Goal: Task Accomplishment & Management: Complete application form

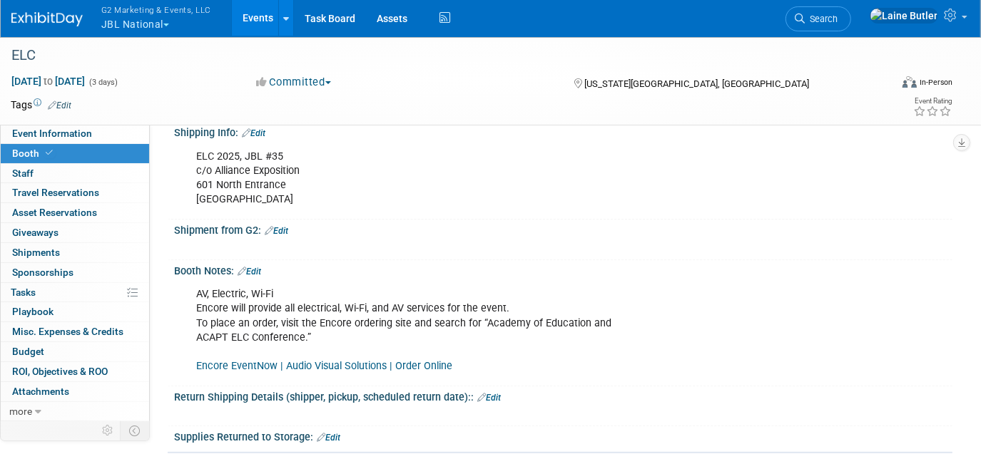
click at [135, 24] on button "G2 Marketing & Events, LLC JBL National" at bounding box center [164, 18] width 129 height 37
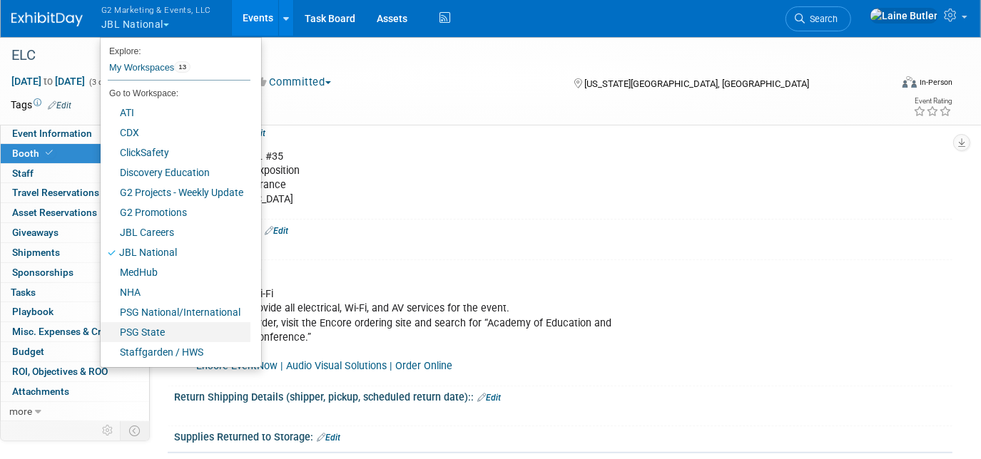
click at [193, 323] on link "PSG State" at bounding box center [176, 332] width 150 height 20
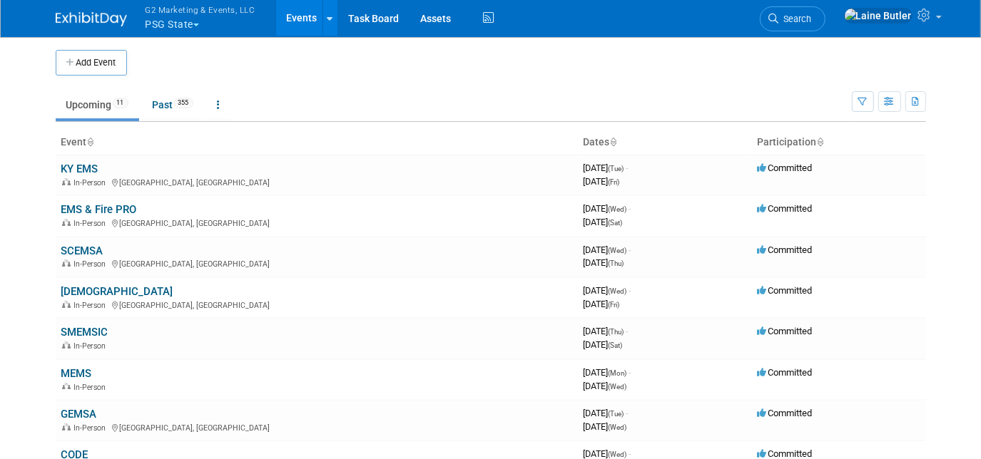
click at [81, 240] on td "SCEMSA In-Person Greenville, SC" at bounding box center [317, 257] width 522 height 41
click at [79, 250] on link "SCEMSA" at bounding box center [82, 251] width 42 height 13
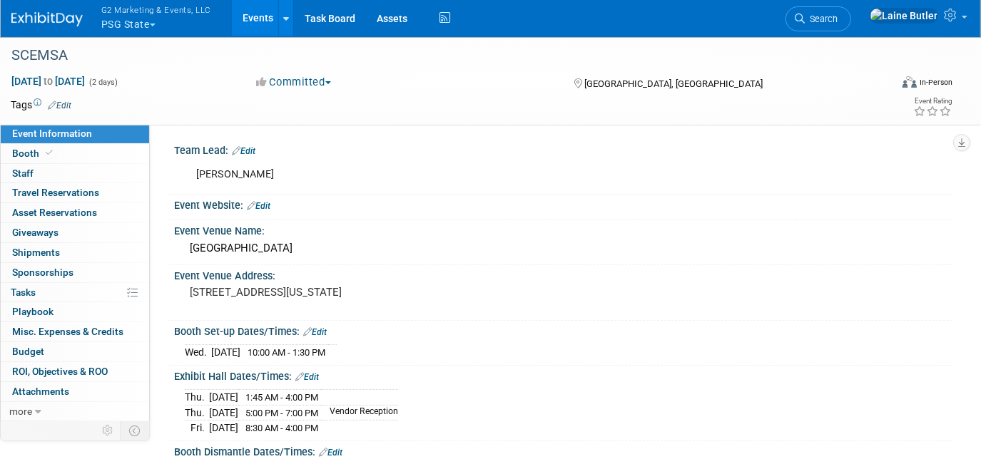
click at [30, 144] on link "Booth" at bounding box center [75, 153] width 148 height 19
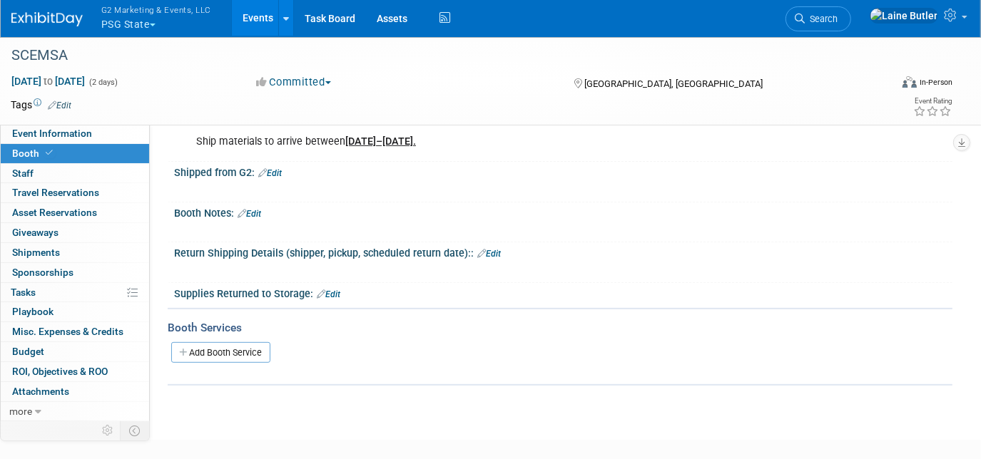
scroll to position [324, 0]
click at [280, 172] on link "Edit" at bounding box center [270, 174] width 24 height 10
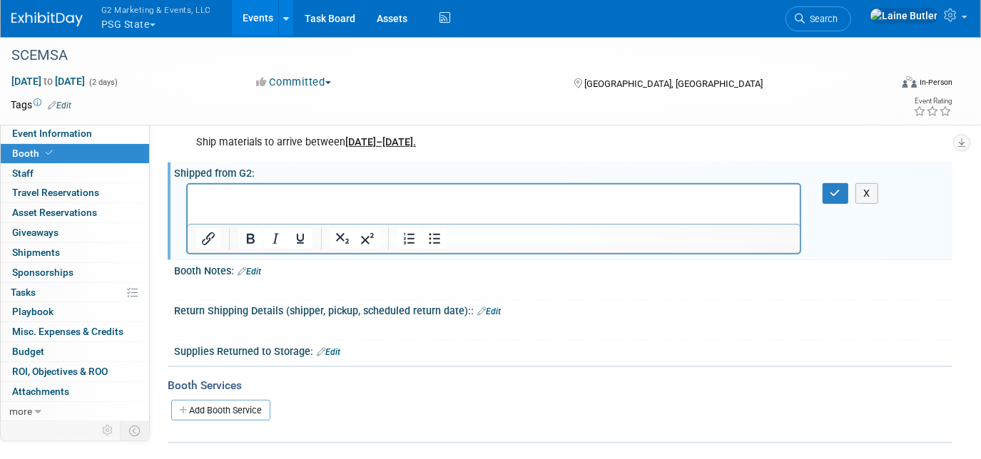
scroll to position [0, 0]
click at [283, 195] on p "Table Drapes" at bounding box center [492, 197] width 595 height 14
click at [336, 214] on p "Plexiglass Frames" at bounding box center [492, 211] width 595 height 14
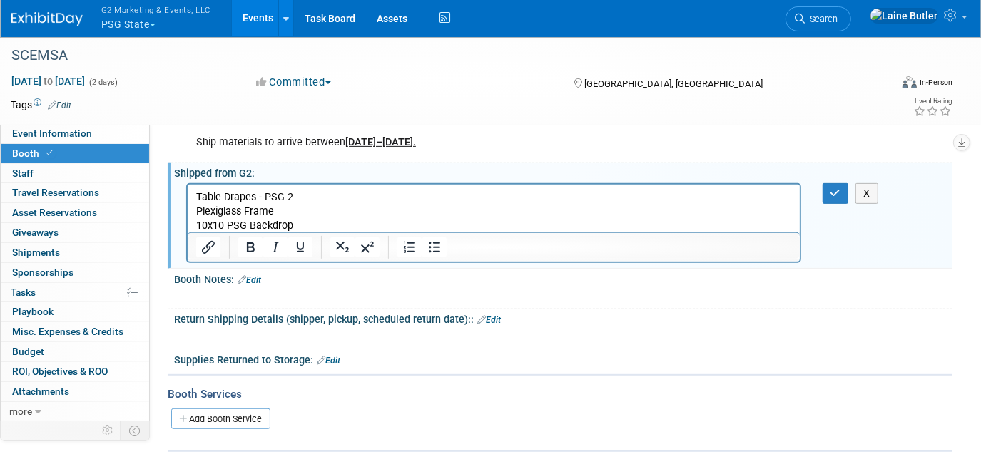
click at [380, 221] on p "10x10 PSG Backdrop" at bounding box center [492, 225] width 595 height 14
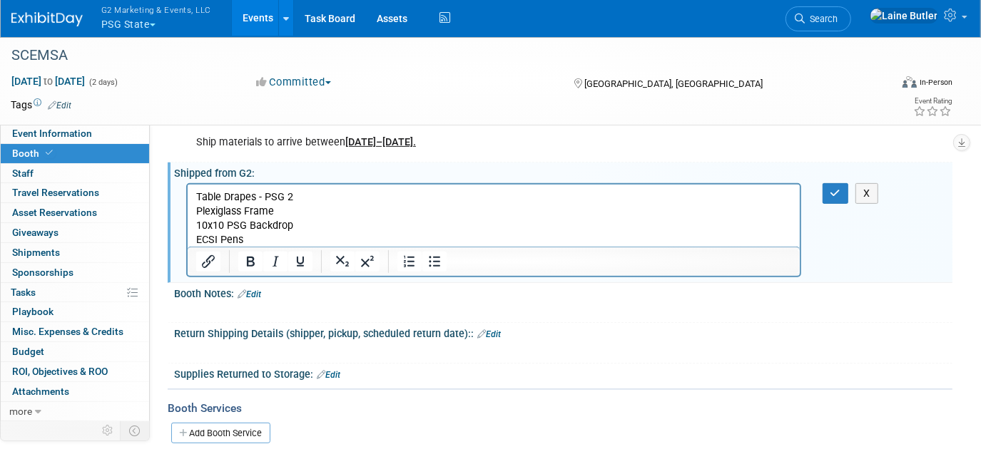
click at [385, 244] on p "ECSI Pens" at bounding box center [492, 239] width 595 height 14
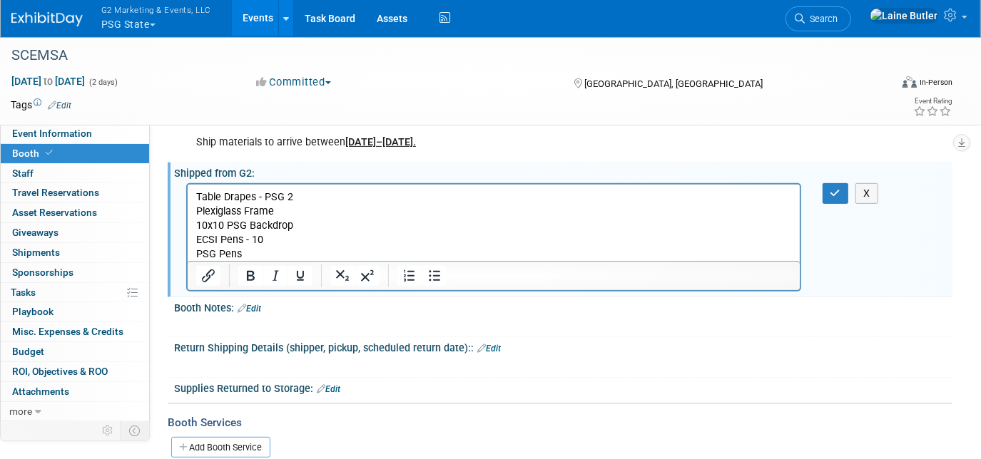
click at [291, 254] on p "PSG Pens" at bounding box center [492, 254] width 595 height 14
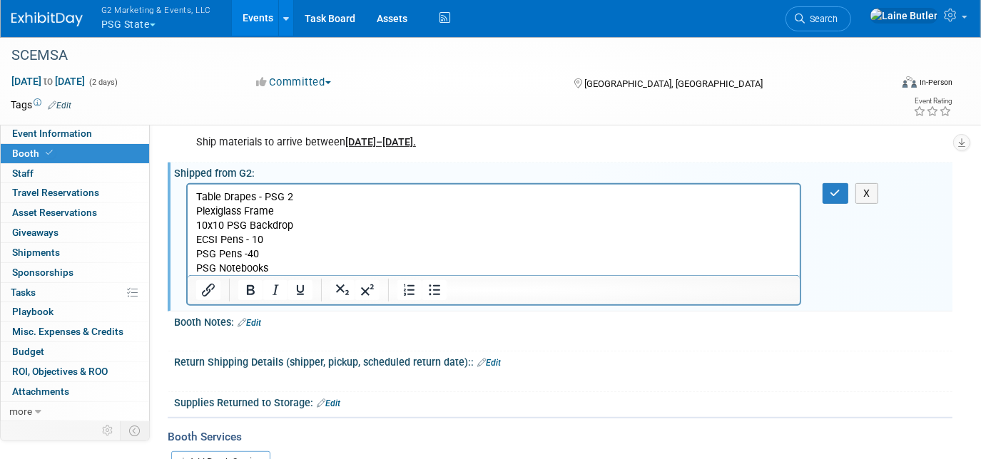
click at [317, 265] on p "PSG Notebooks" at bounding box center [492, 268] width 595 height 14
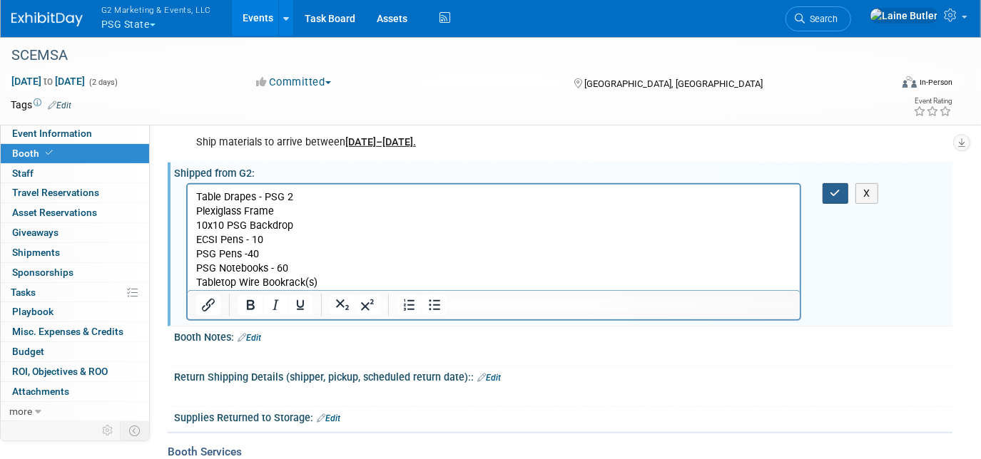
click at [837, 190] on icon "button" at bounding box center [835, 193] width 11 height 10
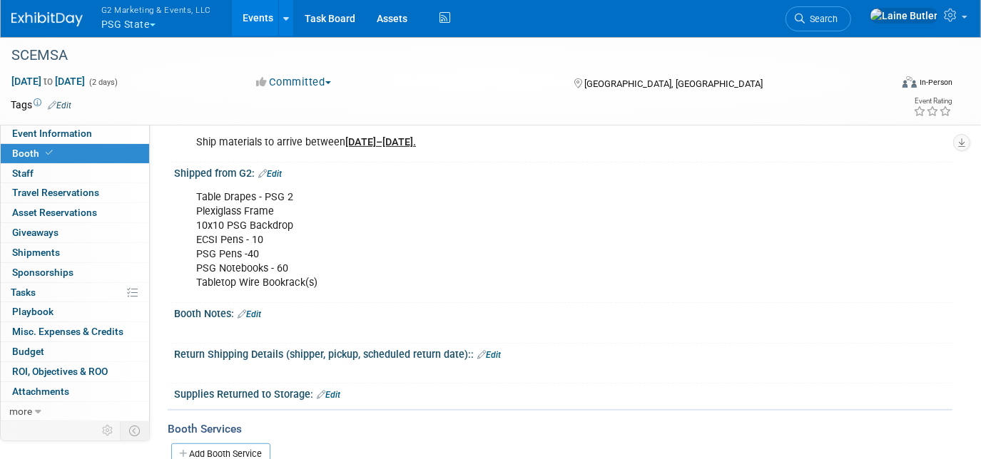
click at [89, 138] on span "Event Information" at bounding box center [52, 133] width 80 height 11
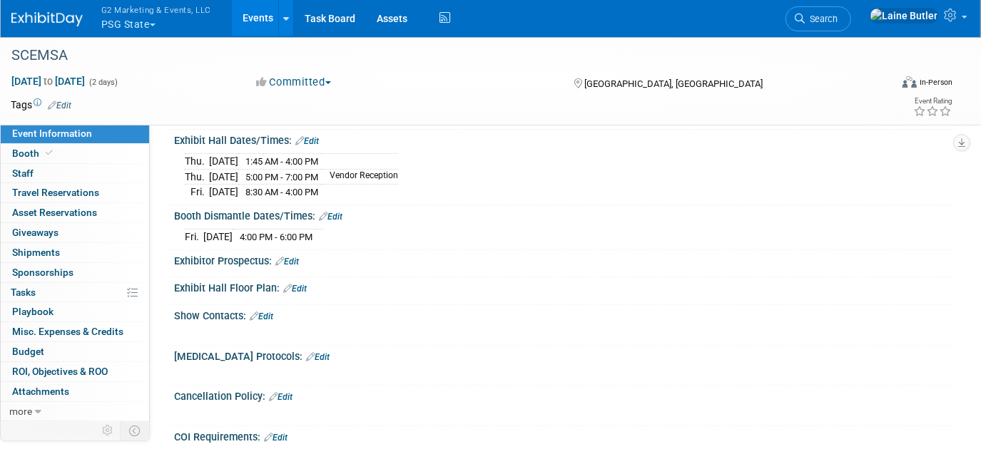
scroll to position [237, 0]
click at [41, 21] on img at bounding box center [46, 19] width 71 height 14
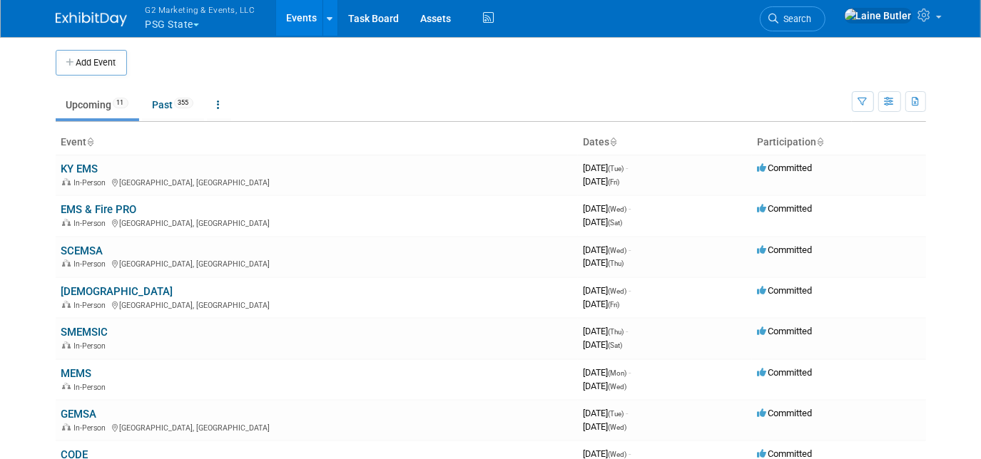
click at [77, 292] on link "[DEMOGRAPHIC_DATA]" at bounding box center [117, 291] width 112 height 13
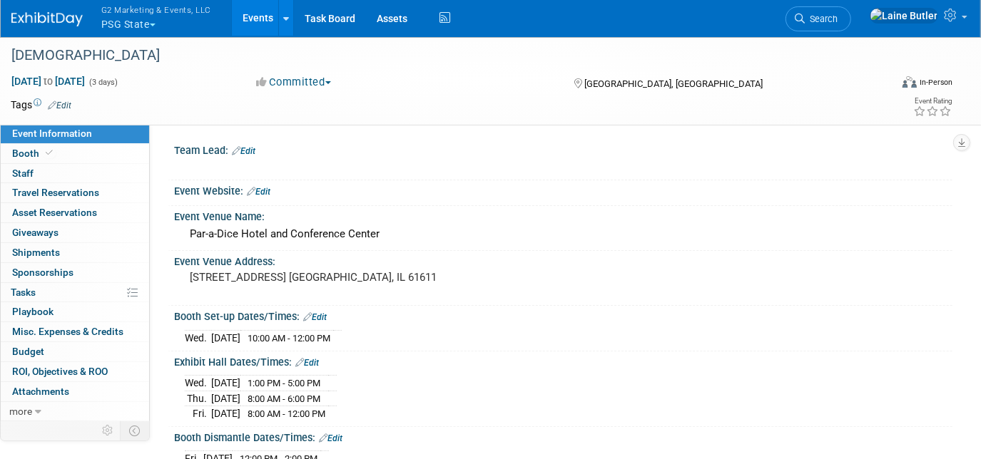
drag, startPoint x: 29, startPoint y: 148, endPoint x: 180, endPoint y: 244, distance: 179.5
click at [29, 148] on span "Booth" at bounding box center [34, 153] width 44 height 11
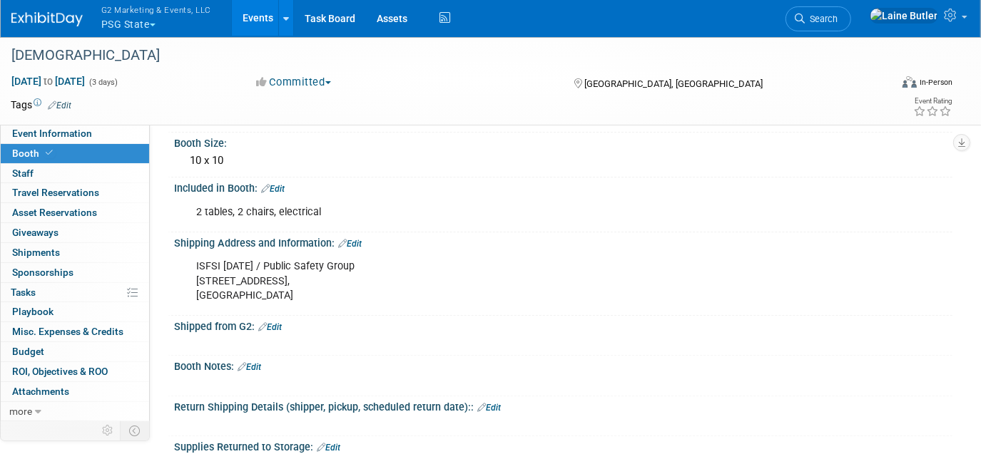
scroll to position [143, 0]
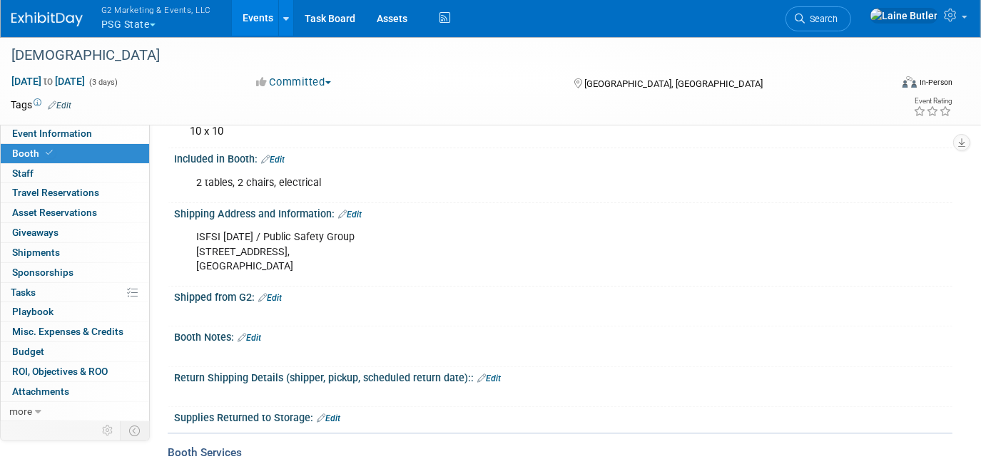
click at [277, 295] on link "Edit" at bounding box center [270, 298] width 24 height 10
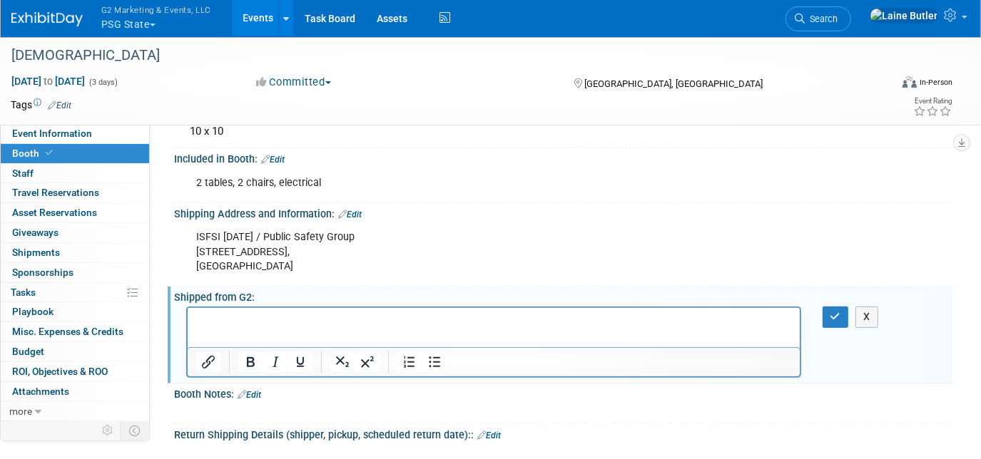
scroll to position [0, 0]
paste body "Rich Text Area. Press ALT-0 for help."
click at [336, 323] on p "Plexiglass Frames" at bounding box center [492, 321] width 595 height 14
click at [251, 335] on p "PSG Pens" at bounding box center [492, 335] width 595 height 14
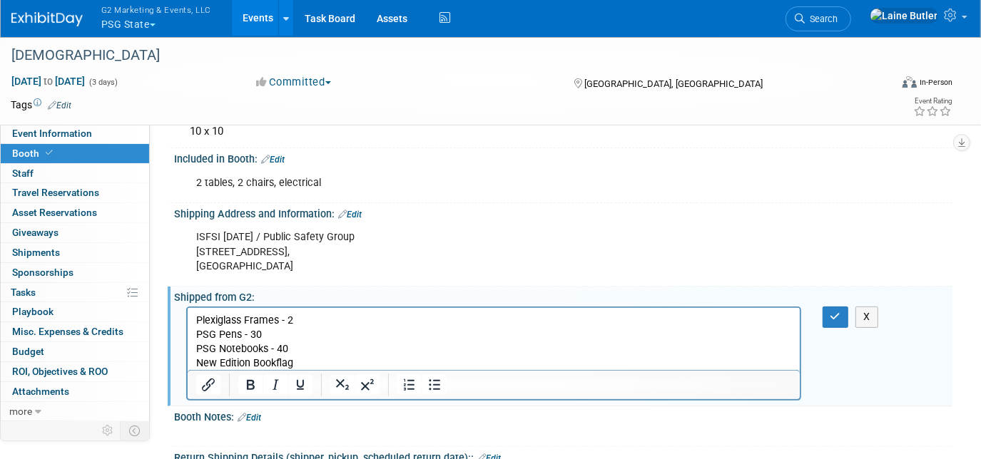
click at [304, 355] on p "PSG Notebooks - 40" at bounding box center [492, 349] width 595 height 14
click at [300, 357] on p "New Edition Bookflag" at bounding box center [492, 364] width 595 height 14
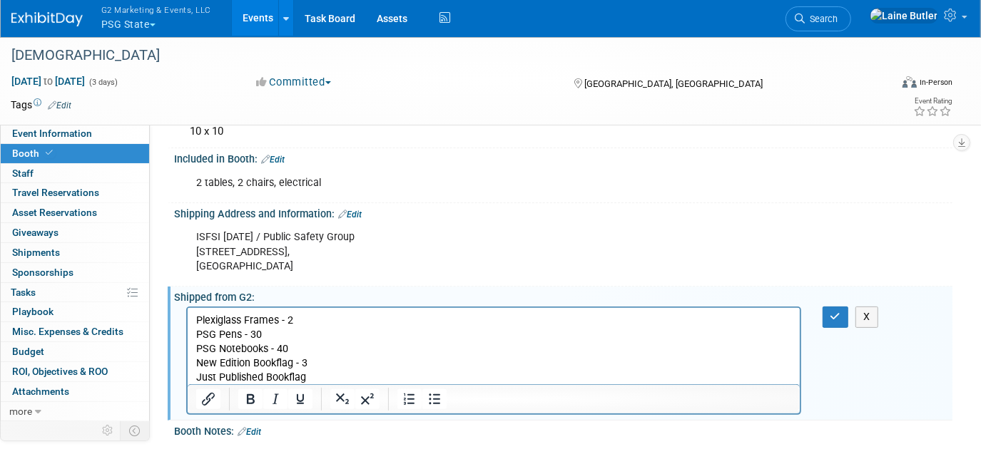
click at [311, 379] on p "Just Published Bookflag" at bounding box center [492, 378] width 595 height 14
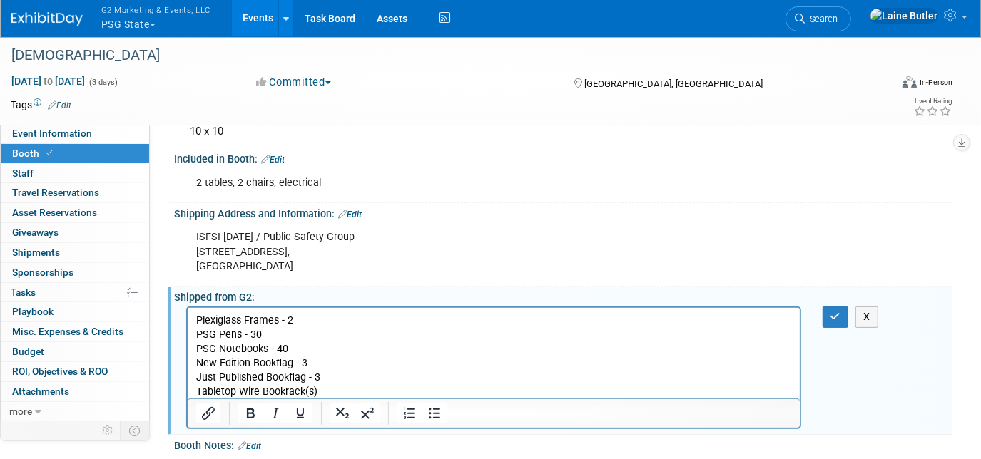
click at [322, 389] on p "Tabletop Wire Bookrack(s)" at bounding box center [492, 392] width 595 height 14
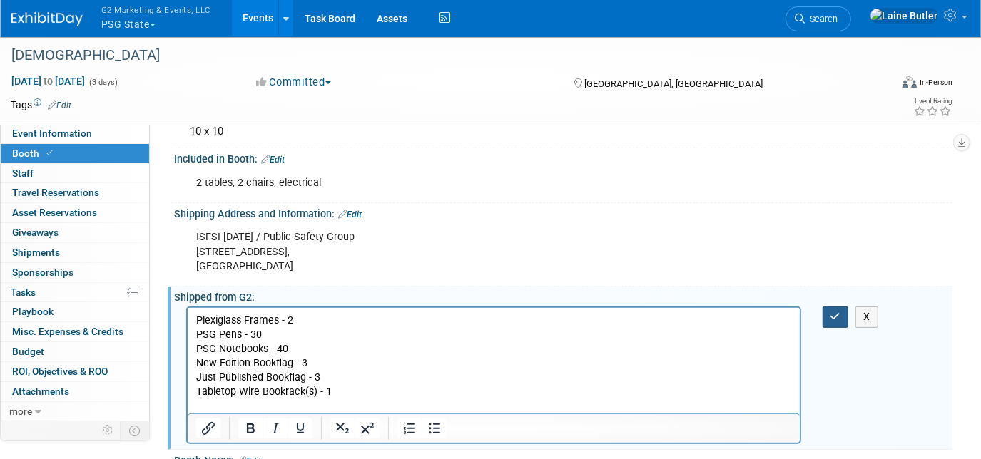
click at [839, 321] on button "button" at bounding box center [835, 317] width 26 height 21
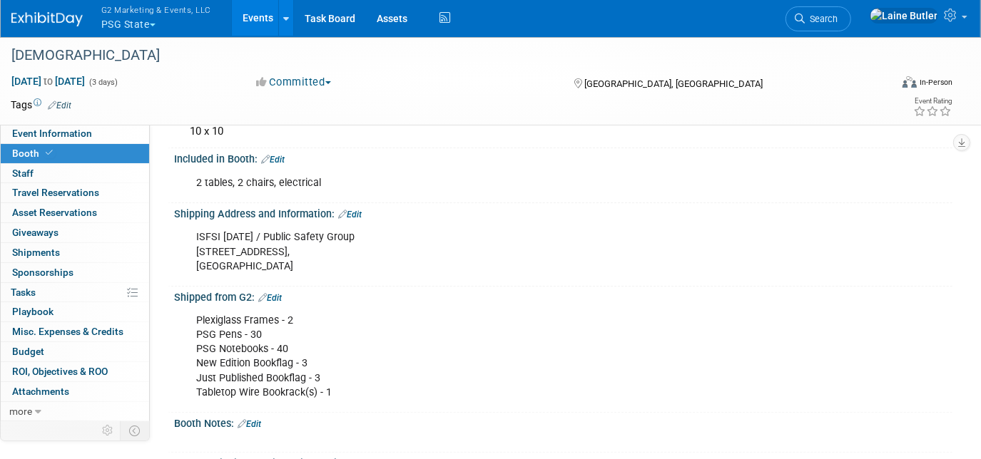
scroll to position [185, 0]
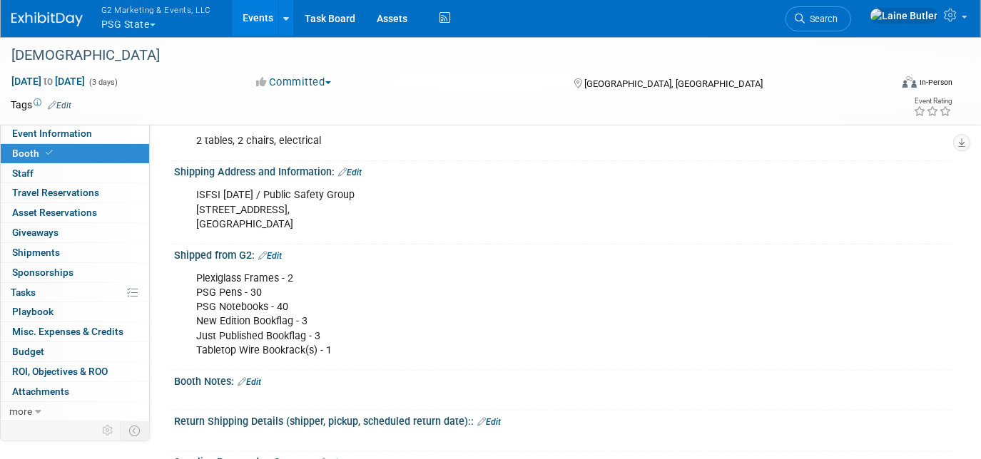
click at [123, 31] on button "G2 Marketing & Events, LLC PSG State" at bounding box center [164, 18] width 129 height 37
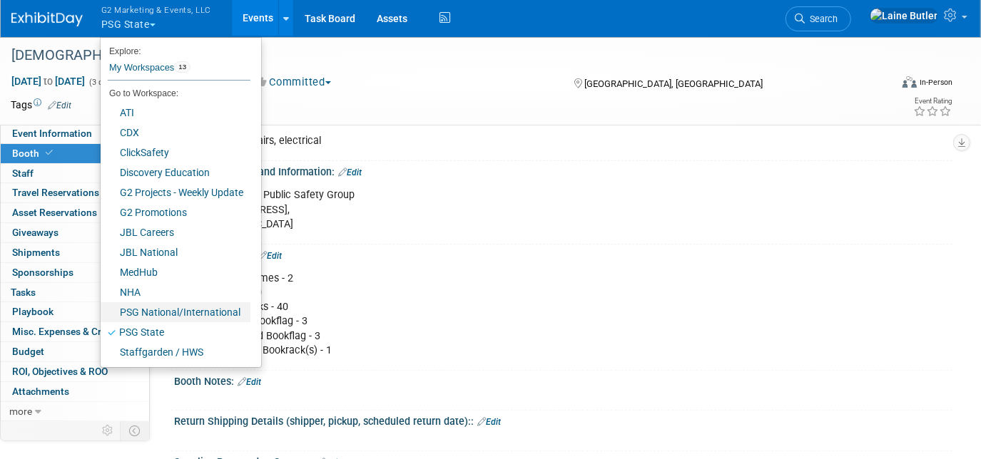
click at [176, 311] on link "PSG National/International" at bounding box center [176, 312] width 150 height 20
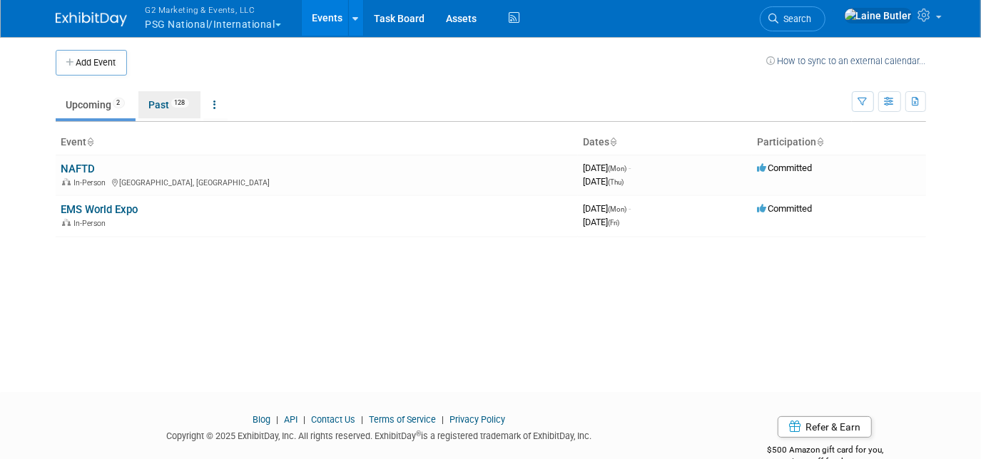
click at [190, 112] on link "Past 128" at bounding box center [169, 104] width 62 height 27
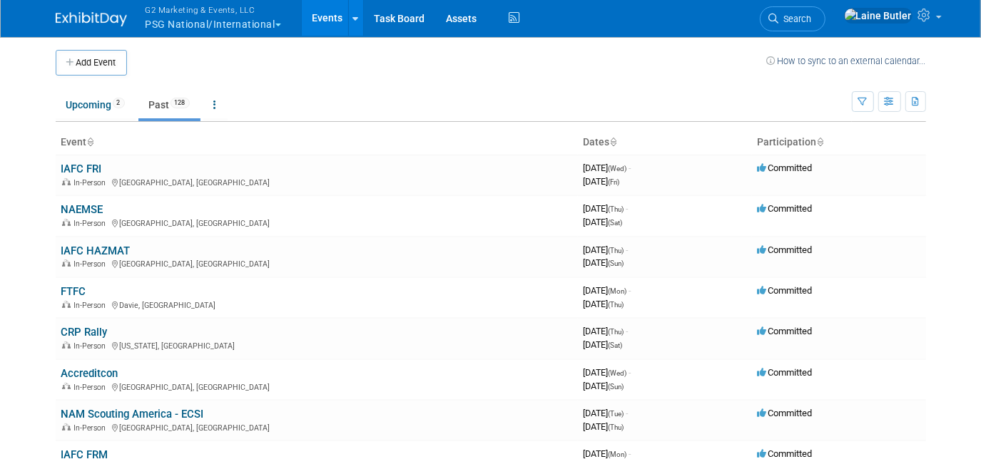
click at [88, 210] on link "NAEMSE" at bounding box center [82, 209] width 42 height 13
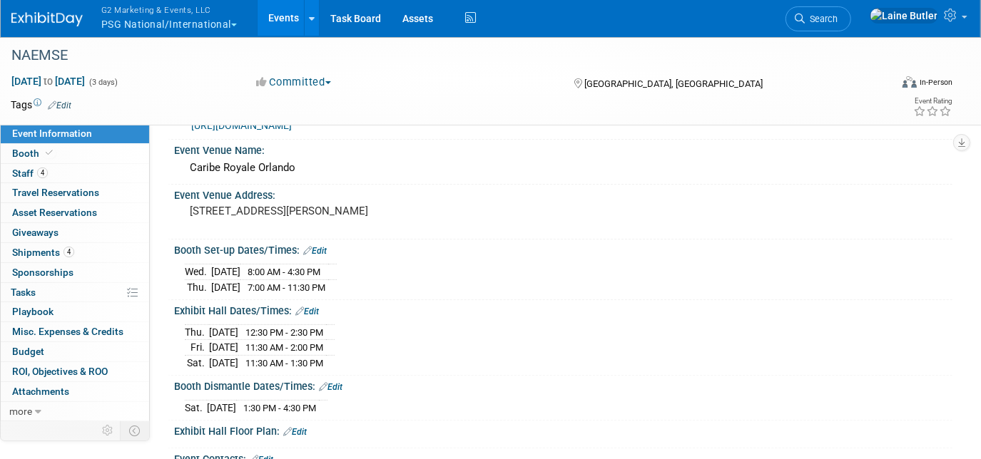
scroll to position [143, 0]
click at [58, 158] on link "Booth" at bounding box center [75, 153] width 148 height 19
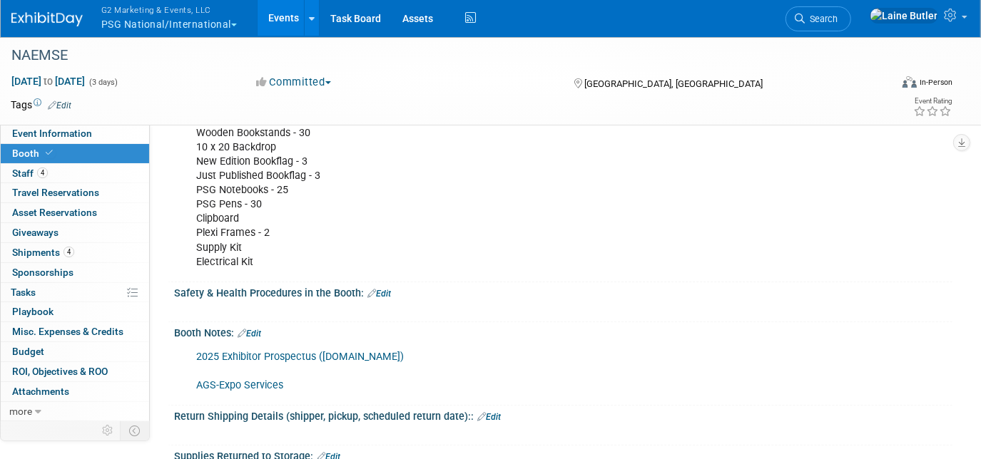
scroll to position [498, 0]
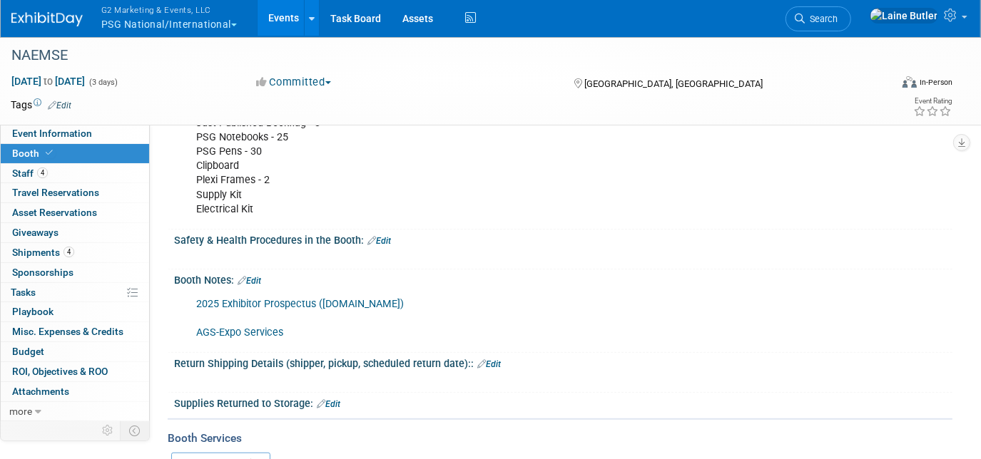
click at [229, 327] on link "AGS-Expo Services" at bounding box center [239, 333] width 87 height 12
click at [123, 21] on button "G2 Marketing & Events, LLC PSG National/International" at bounding box center [177, 18] width 155 height 37
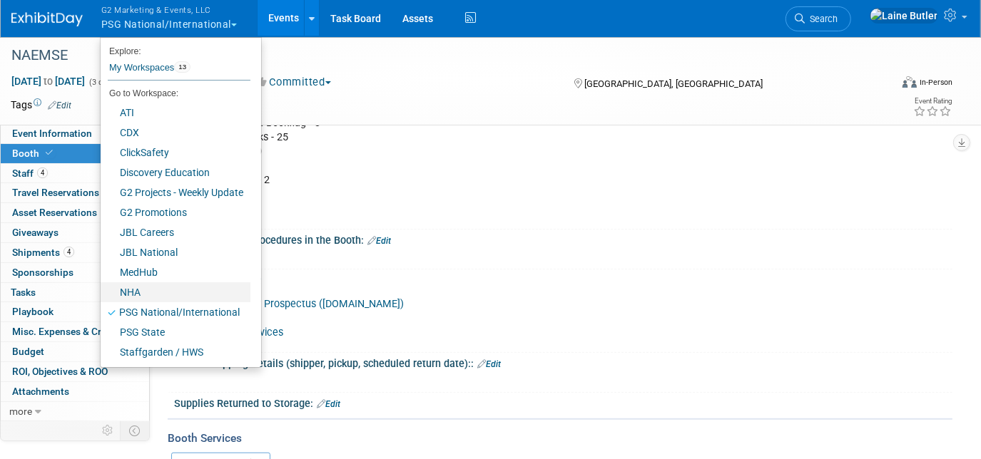
click at [160, 285] on link "NHA" at bounding box center [176, 292] width 150 height 20
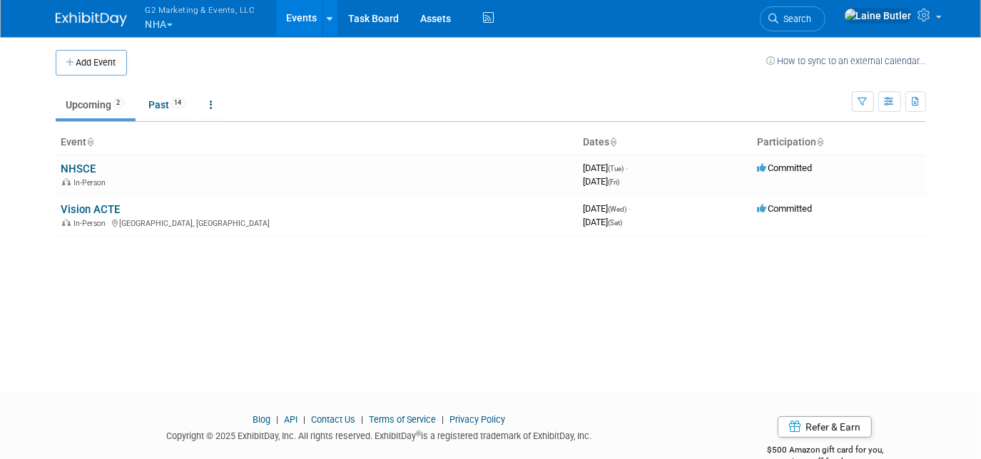
click at [88, 205] on link "Vision ACTE" at bounding box center [90, 209] width 59 height 13
click at [73, 73] on button "Add Event" at bounding box center [91, 63] width 71 height 26
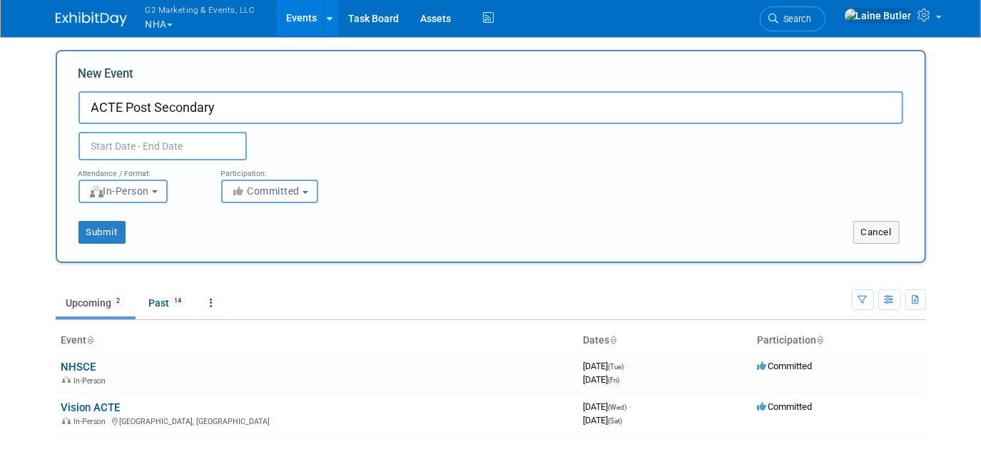
type input "ACTE Post Secondary"
click at [189, 148] on input "text" at bounding box center [162, 146] width 168 height 29
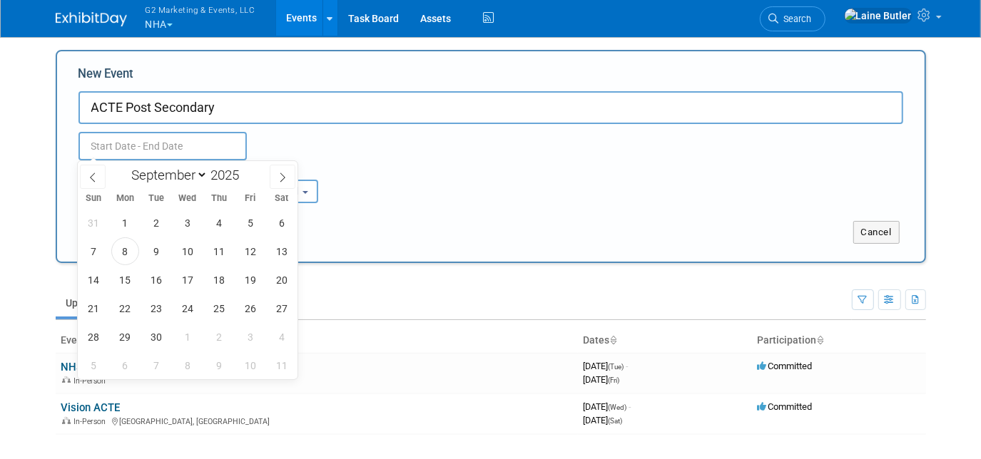
click at [272, 175] on span at bounding box center [283, 177] width 26 height 24
select select "9"
click at [94, 247] on span "5" at bounding box center [94, 251] width 28 height 28
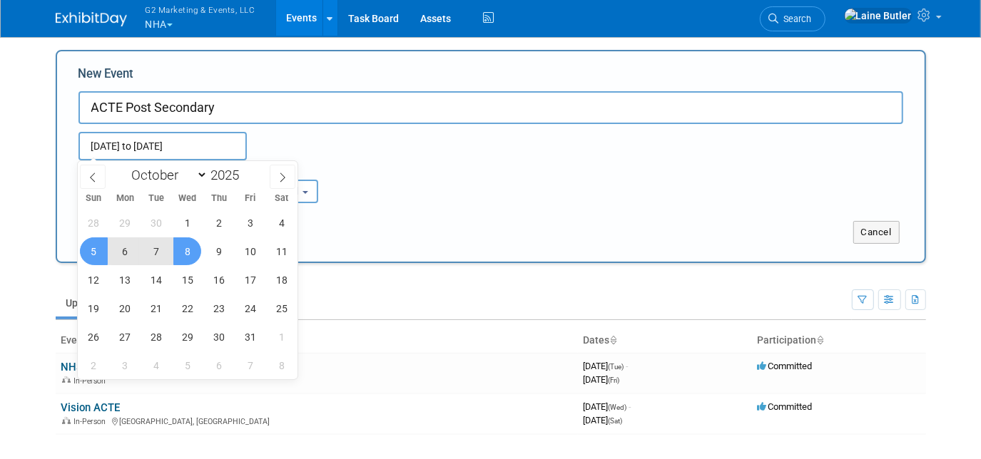
click at [187, 252] on span "8" at bounding box center [187, 251] width 28 height 28
type input "[DATE] to [DATE]"
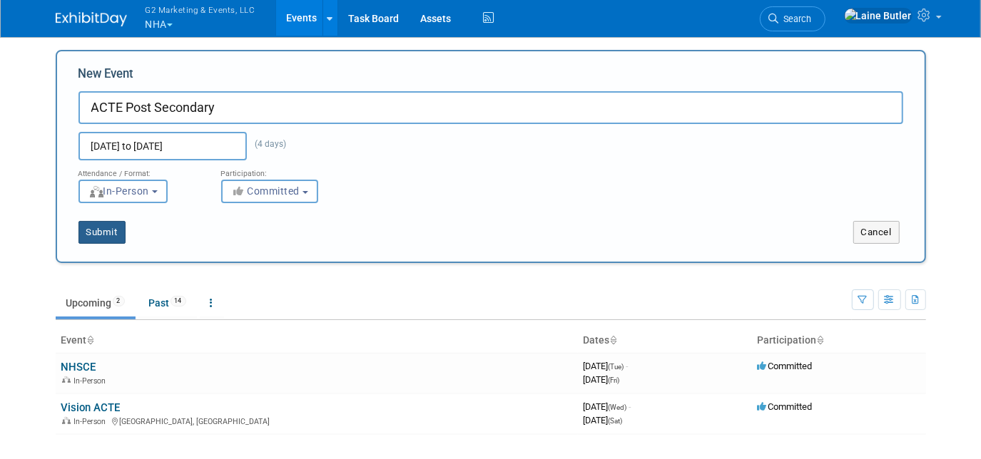
click at [106, 235] on button "Submit" at bounding box center [101, 232] width 47 height 23
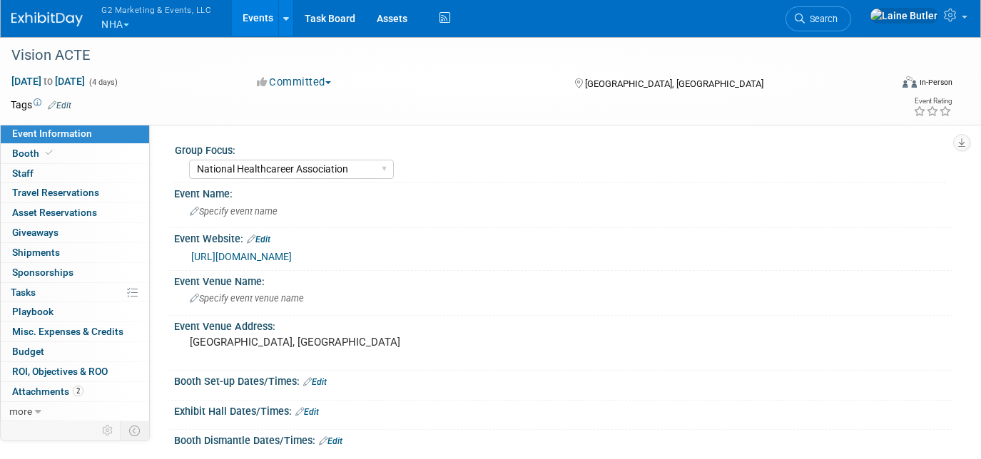
select select "National Healthcareer Association"
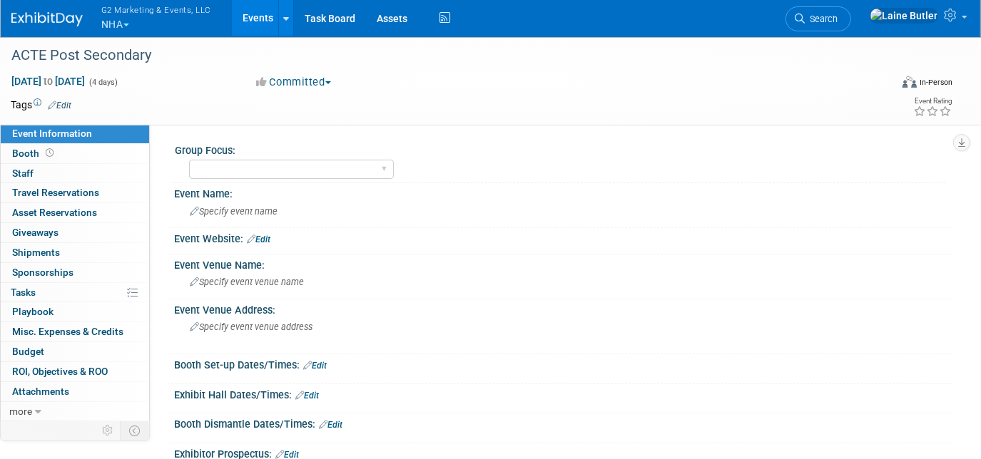
click at [66, 151] on link "Booth" at bounding box center [75, 153] width 148 height 19
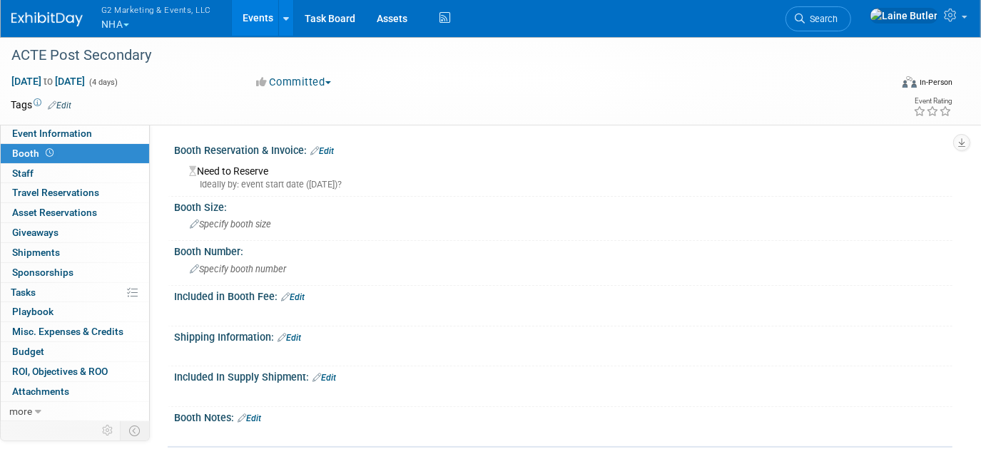
scroll to position [110, 0]
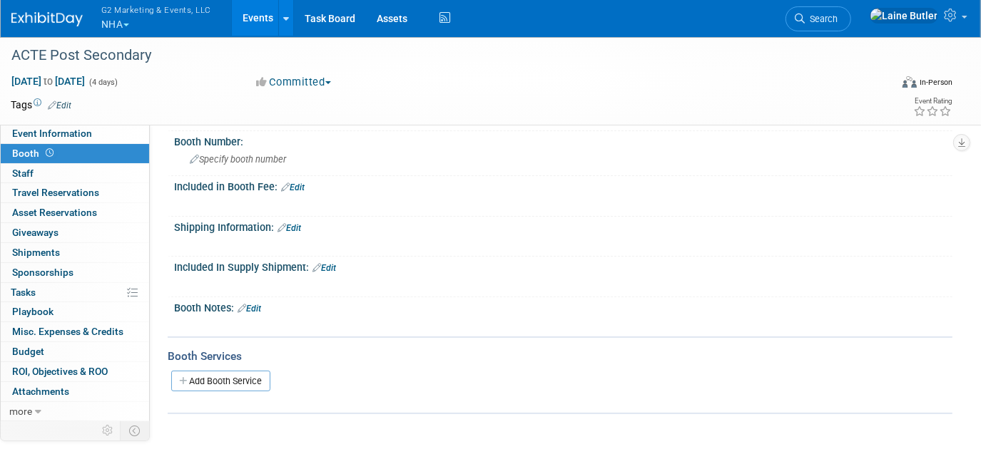
click at [297, 233] on div "X" at bounding box center [561, 236] width 760 height 7
click at [295, 225] on link "Edit" at bounding box center [289, 228] width 24 height 10
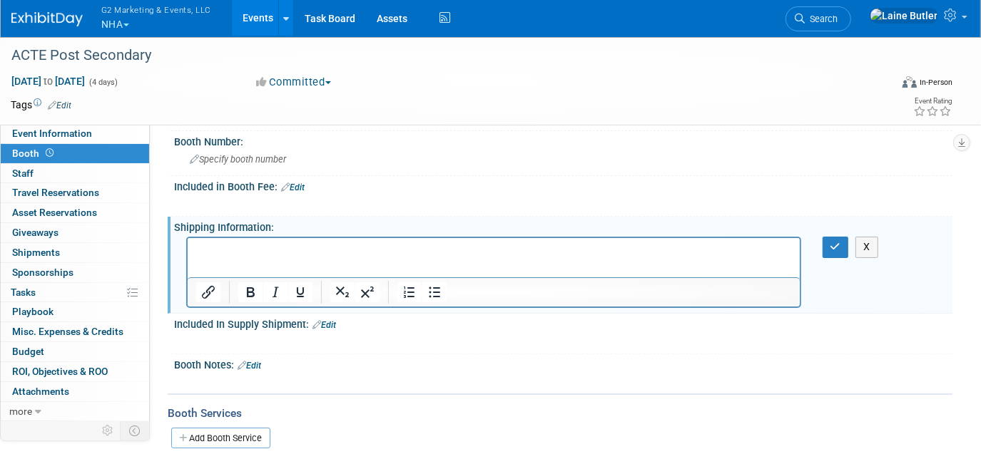
scroll to position [0, 0]
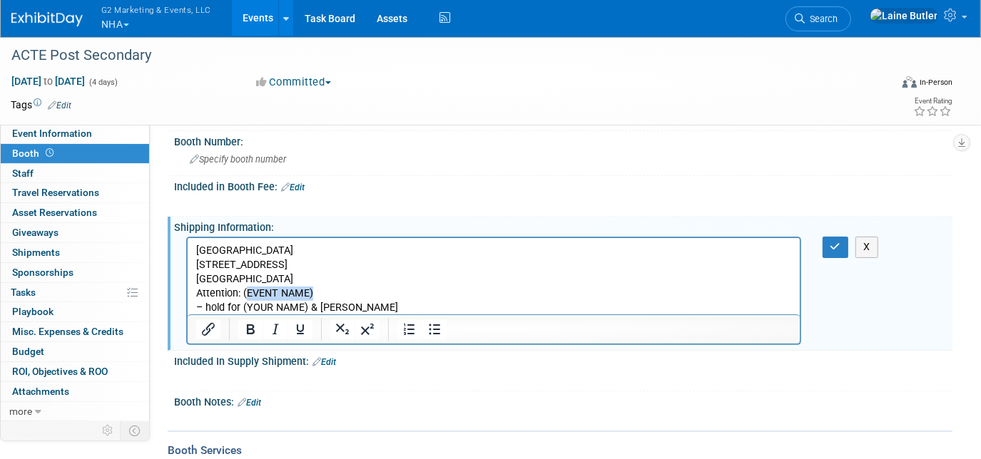
drag, startPoint x: 318, startPoint y: 292, endPoint x: 245, endPoint y: 293, distance: 73.5
click at [245, 293] on p "[GEOGRAPHIC_DATA] [STREET_ADDRESS] Attention: (EVENT NAME) – hold for (YOUR NAM…" at bounding box center [492, 279] width 595 height 71
drag, startPoint x: 307, startPoint y: 306, endPoint x: 241, endPoint y: 309, distance: 65.7
click at [241, 309] on p "[GEOGRAPHIC_DATA] [STREET_ADDRESS] Attention: ACTE 2025 PACE Summit – hold for …" at bounding box center [492, 279] width 595 height 71
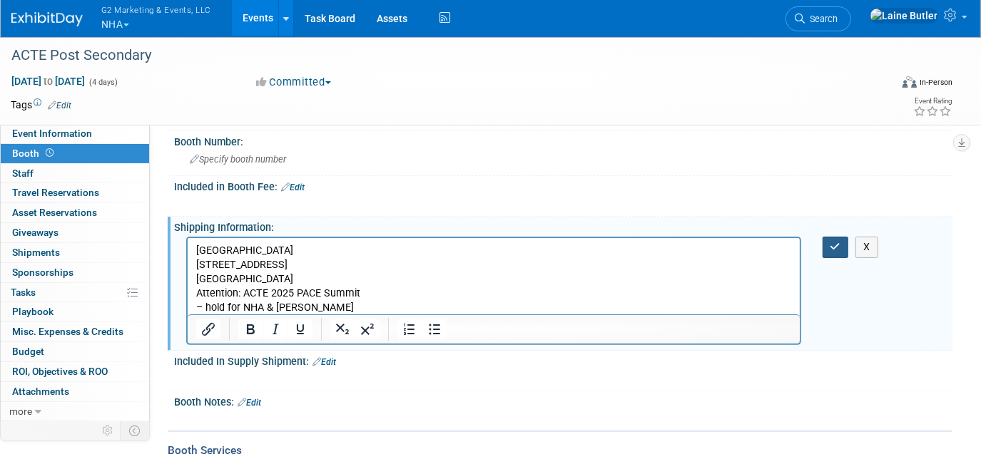
drag, startPoint x: 827, startPoint y: 250, endPoint x: 609, endPoint y: 5, distance: 328.3
click at [827, 250] on button "button" at bounding box center [835, 247] width 26 height 21
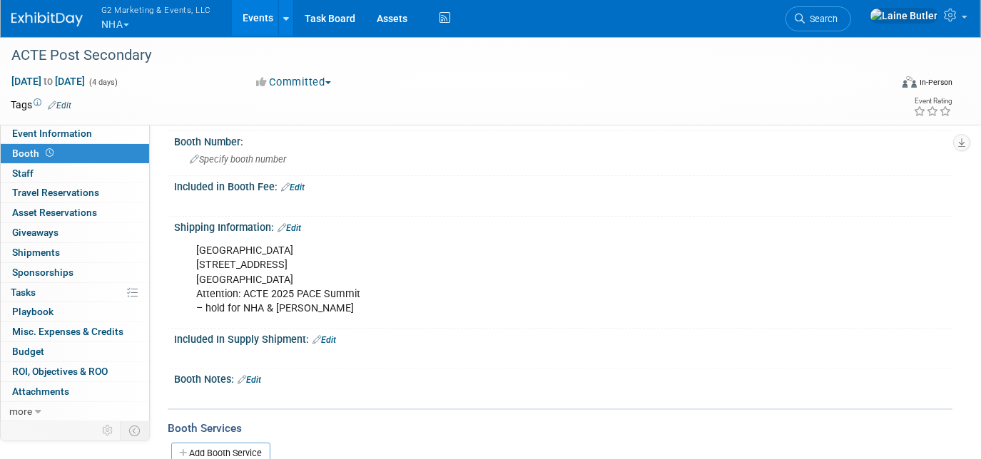
click at [261, 377] on link "Edit" at bounding box center [249, 380] width 24 height 10
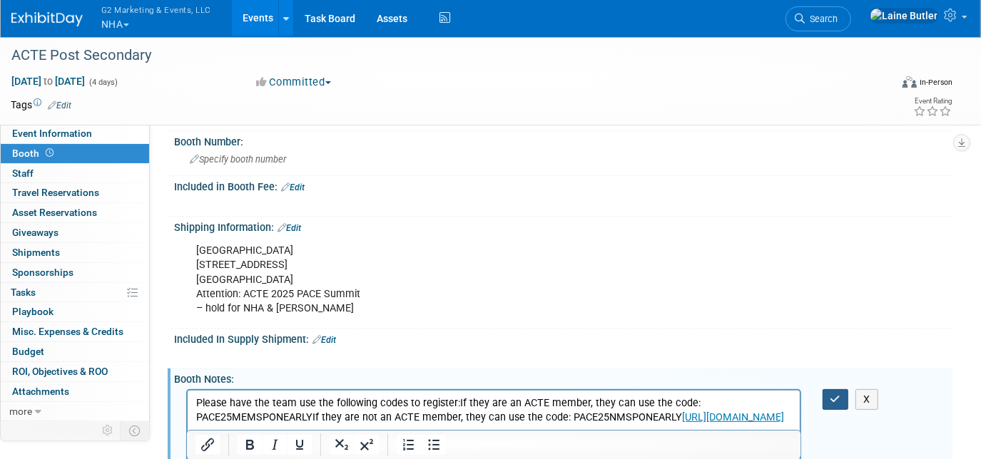
click at [833, 394] on icon "button" at bounding box center [835, 399] width 11 height 10
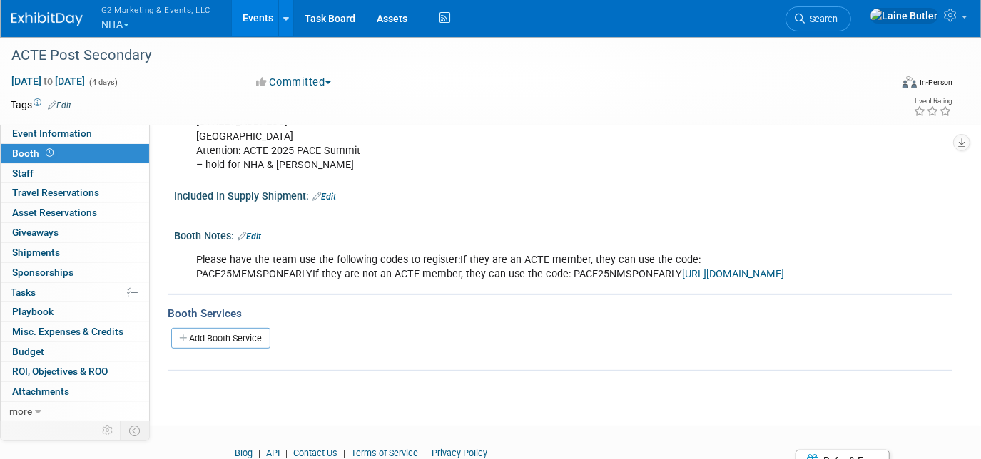
scroll to position [252, 0]
click at [255, 232] on link "Edit" at bounding box center [249, 237] width 24 height 10
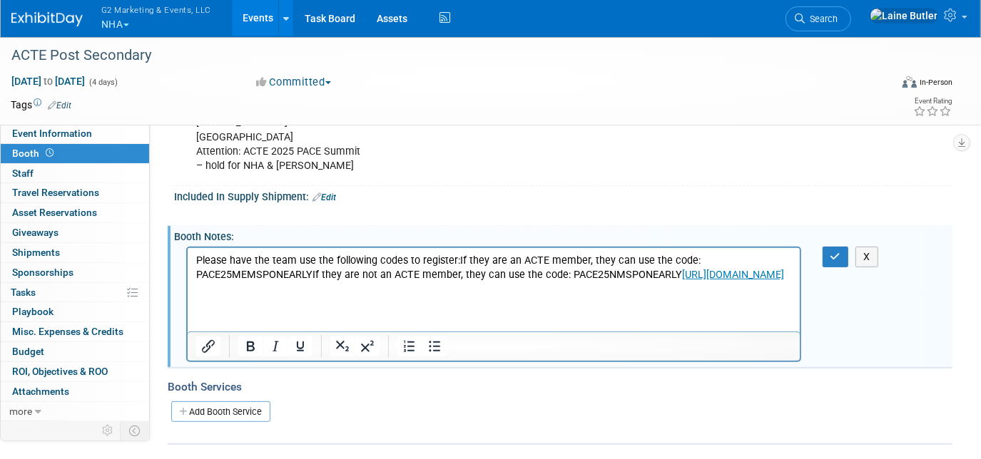
scroll to position [0, 0]
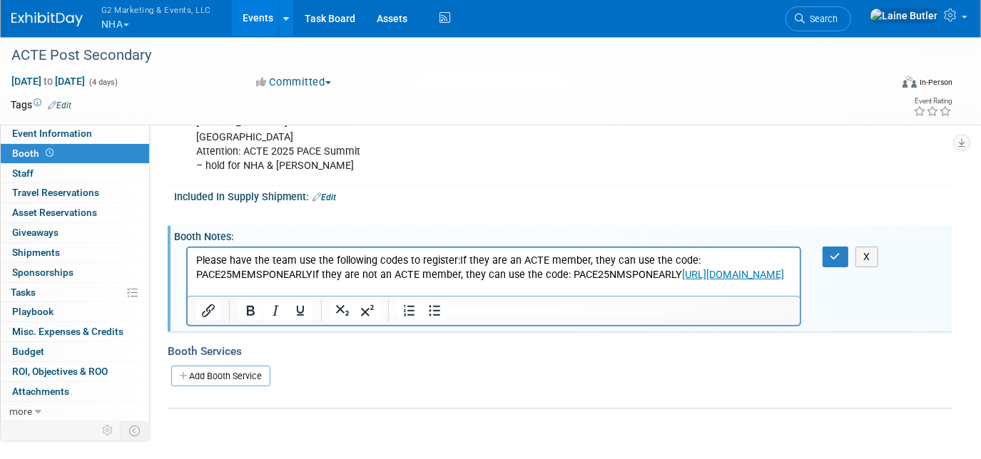
drag, startPoint x: 711, startPoint y: 292, endPoint x: 148, endPoint y: 254, distance: 563.9
click at [187, 254] on html "Please have the team use the following codes to register:If they are an ACTE me…" at bounding box center [493, 264] width 612 height 34
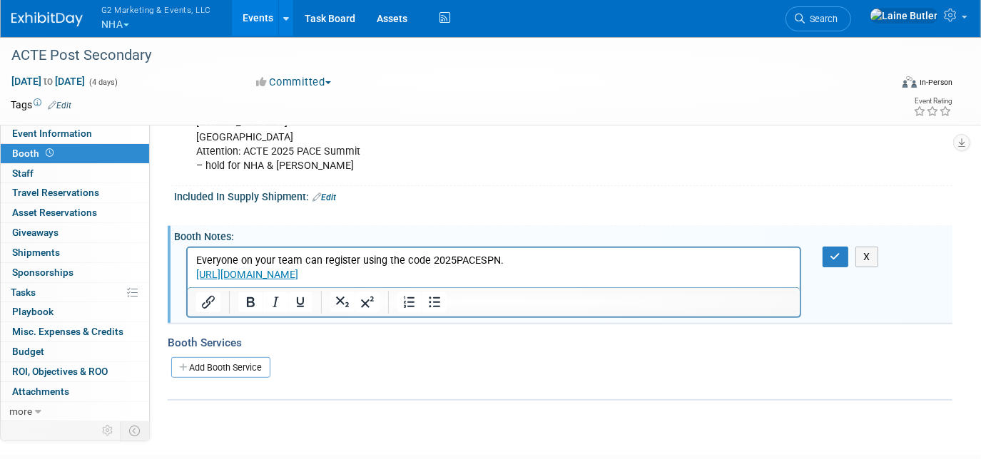
click at [503, 264] on p "Everyone on your team can register using the code 2025PACESPN." at bounding box center [492, 260] width 595 height 14
click at [830, 252] on icon "button" at bounding box center [835, 257] width 11 height 10
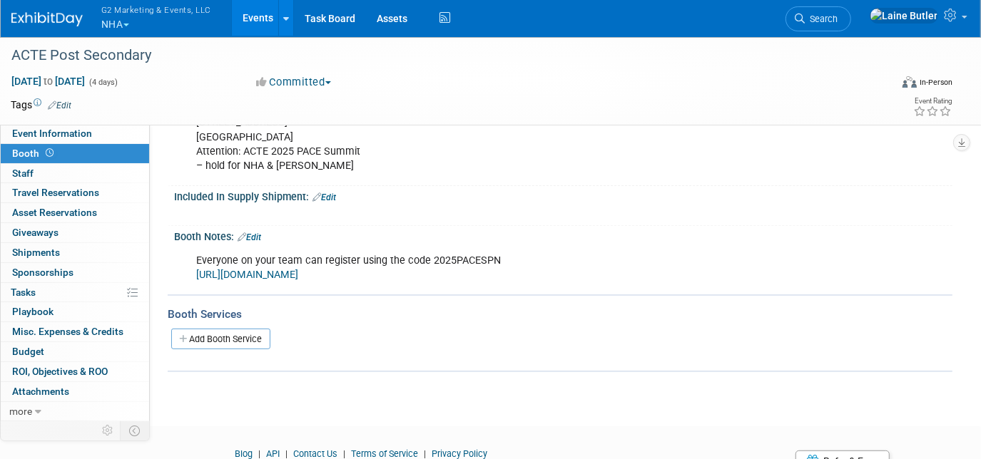
click at [120, 20] on button "G2 Marketing & Events, LLC NHA" at bounding box center [164, 18] width 129 height 37
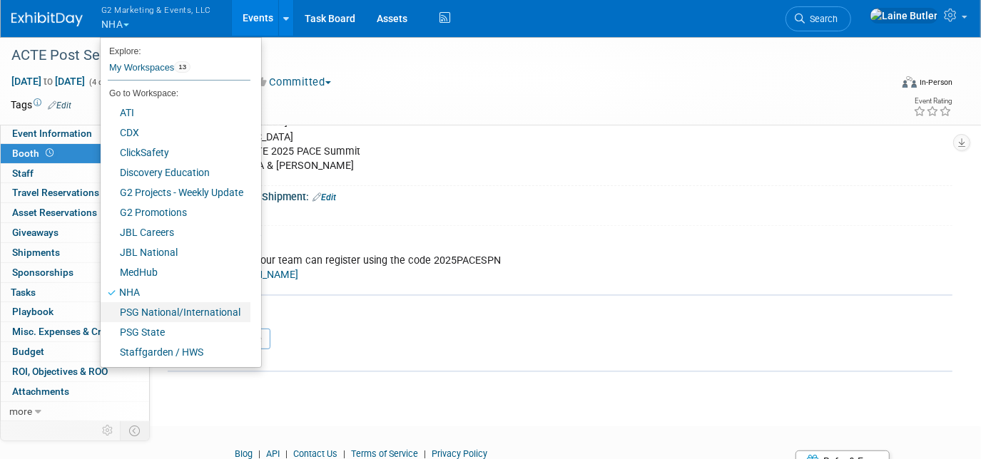
click at [152, 313] on link "PSG National/International" at bounding box center [176, 312] width 150 height 20
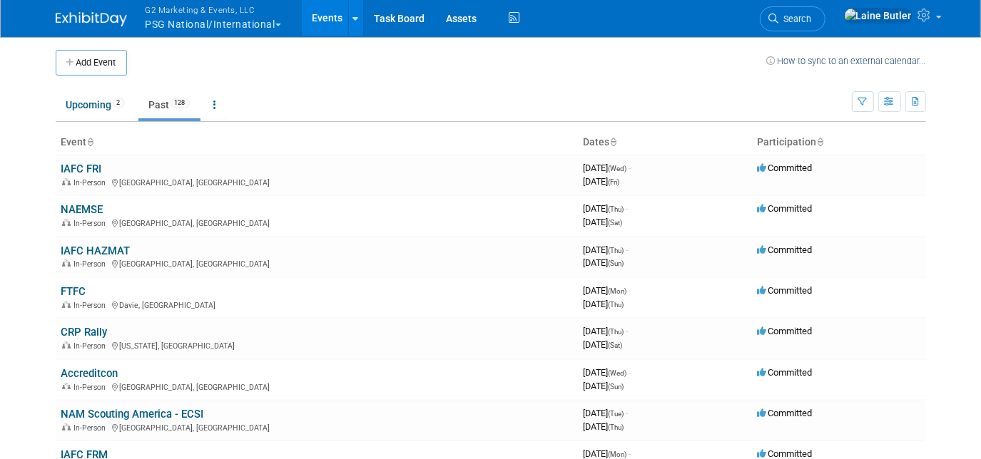
click at [97, 90] on ul "Upcoming 2 Past 128 All Events 130 Past and Upcoming Grouped Annually Events gr…" at bounding box center [454, 106] width 796 height 32
click at [89, 103] on link "Upcoming 2" at bounding box center [96, 104] width 80 height 27
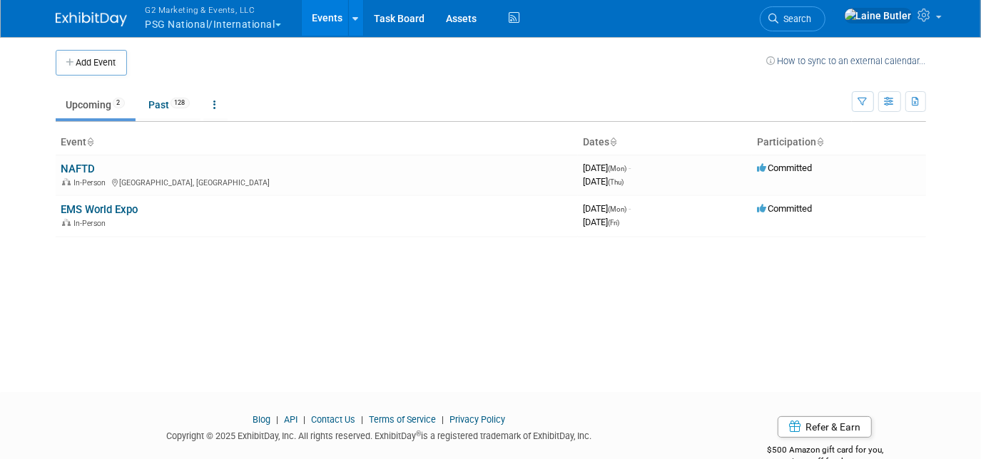
click at [97, 209] on link "EMS World Expo" at bounding box center [99, 209] width 77 height 13
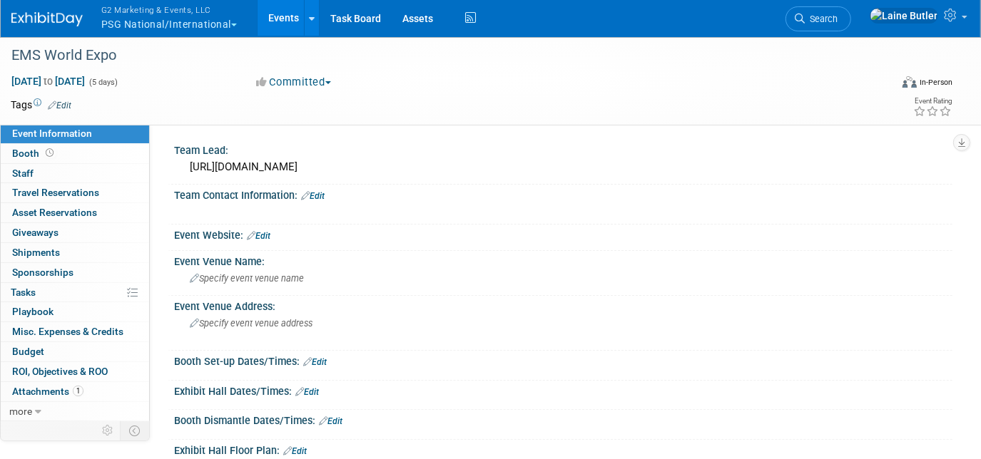
click at [26, 148] on span "Booth" at bounding box center [34, 153] width 44 height 11
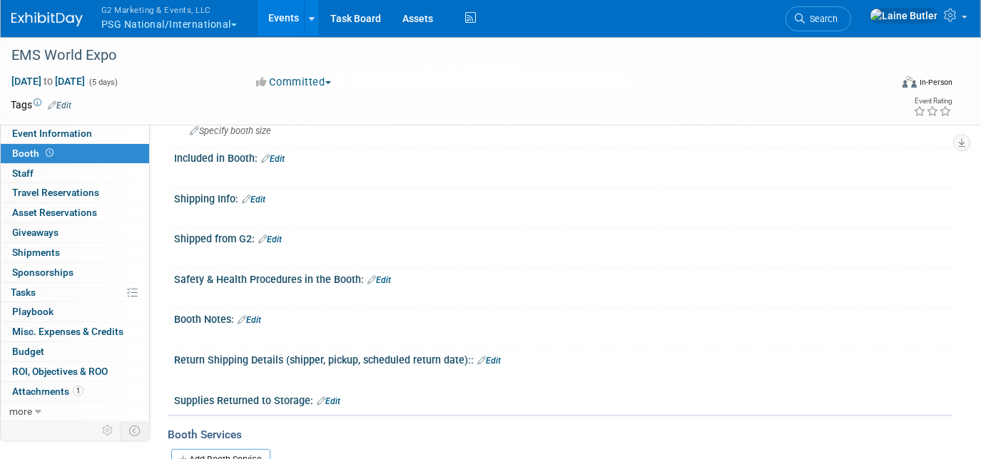
scroll to position [141, 0]
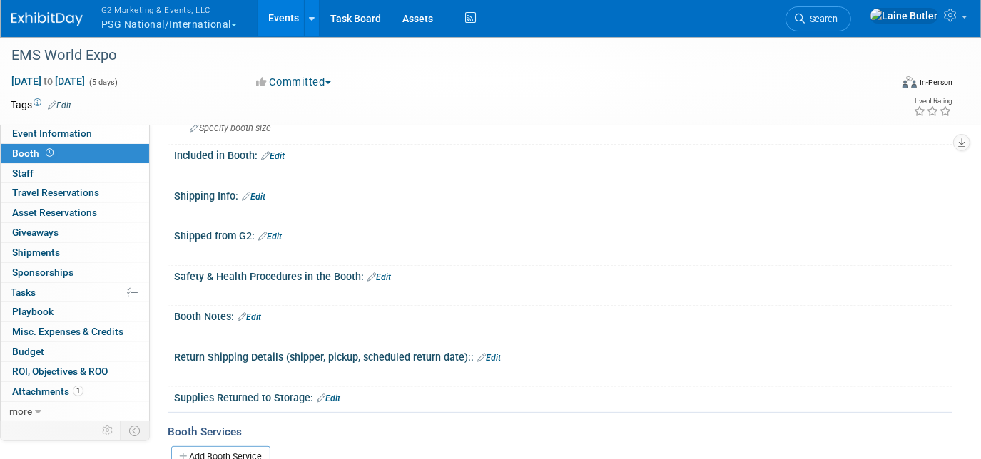
click at [262, 192] on link "Edit" at bounding box center [254, 197] width 24 height 10
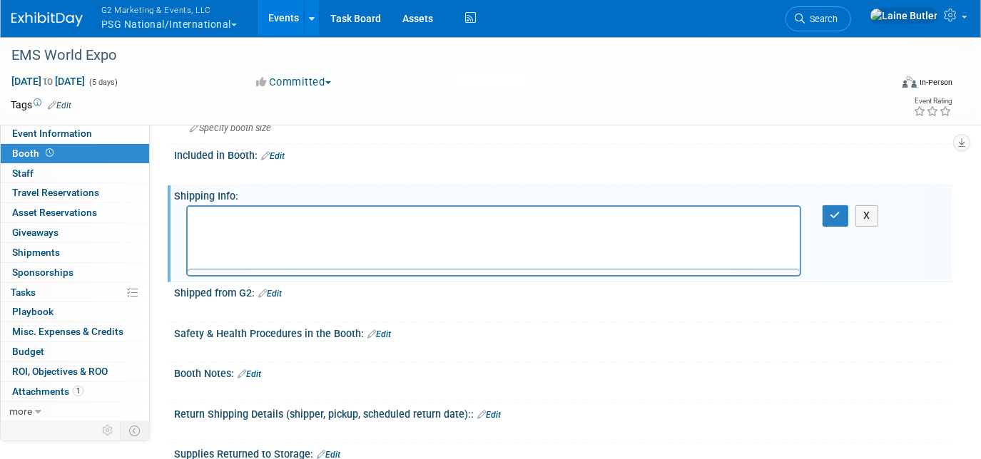
scroll to position [0, 0]
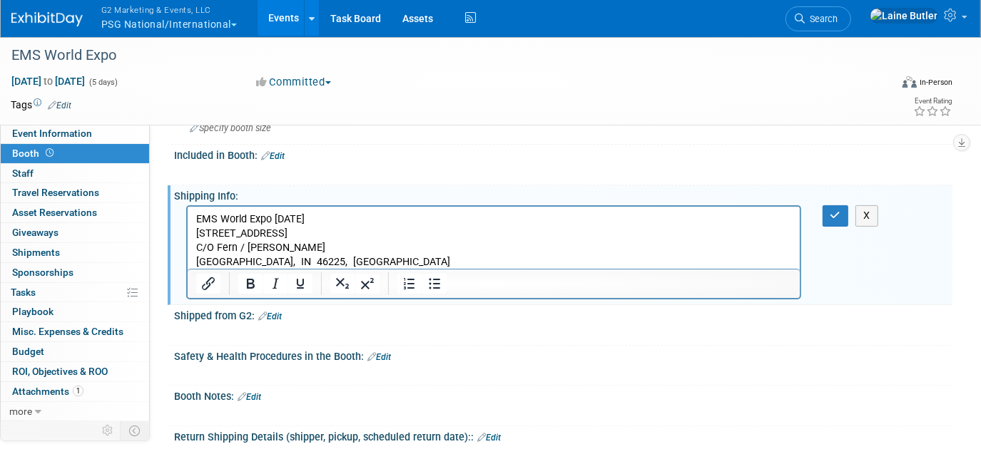
click at [324, 220] on p "EMS World Expo Oct 2025" at bounding box center [492, 220] width 595 height 14
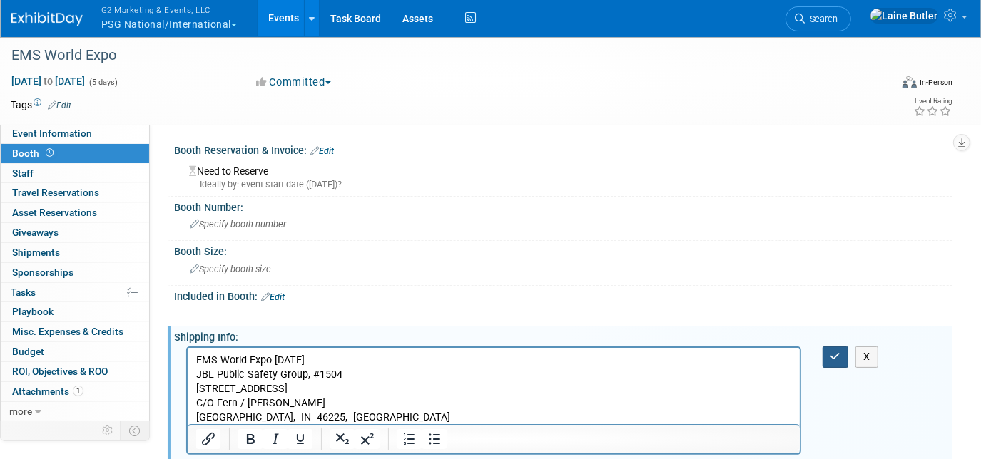
click at [833, 352] on icon "button" at bounding box center [835, 357] width 11 height 10
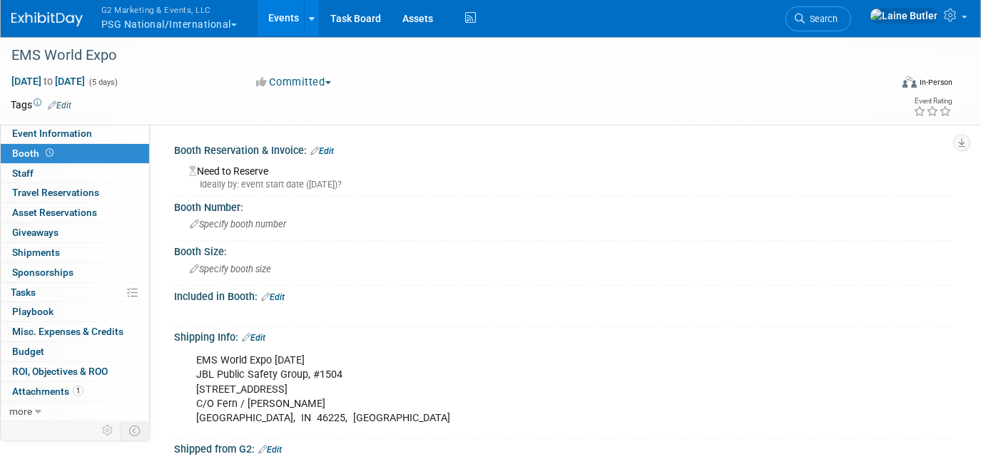
click at [247, 266] on span "Specify booth size" at bounding box center [230, 269] width 81 height 11
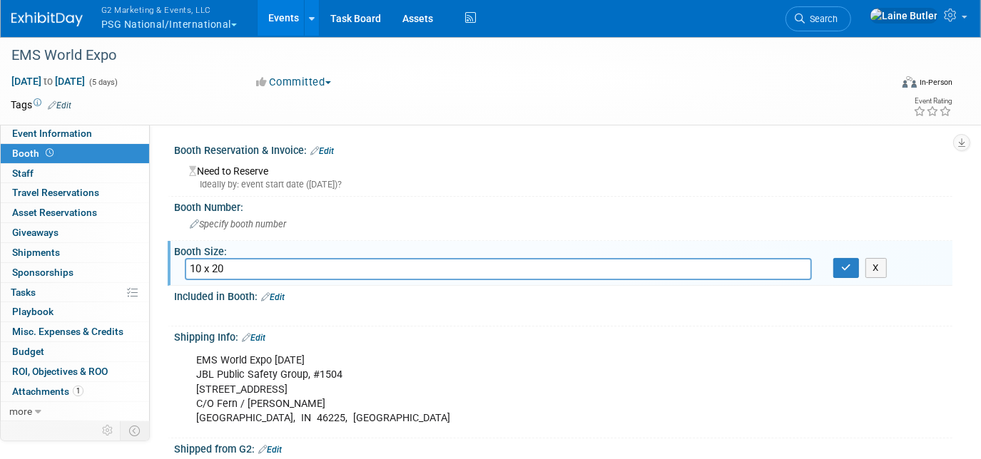
type input "10 x 20"
click at [235, 223] on span "Specify booth number" at bounding box center [238, 224] width 96 height 11
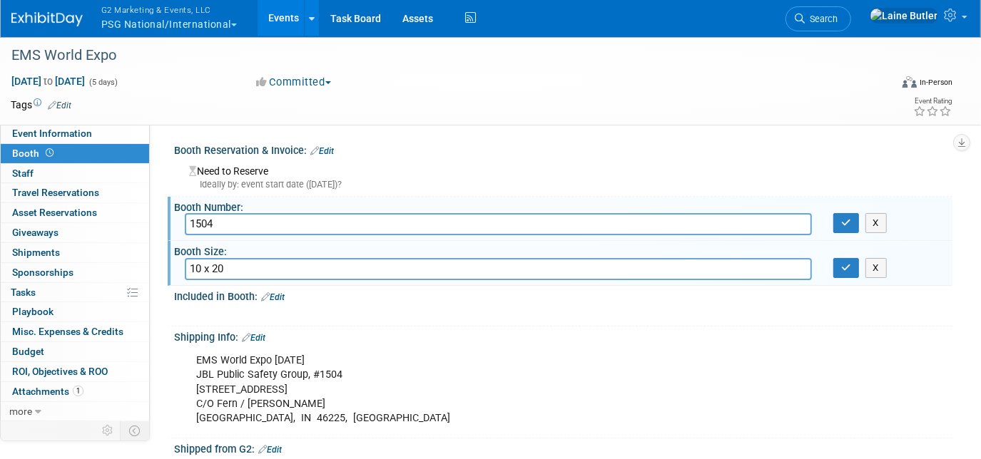
type input "1504"
click at [844, 270] on icon "button" at bounding box center [846, 267] width 10 height 9
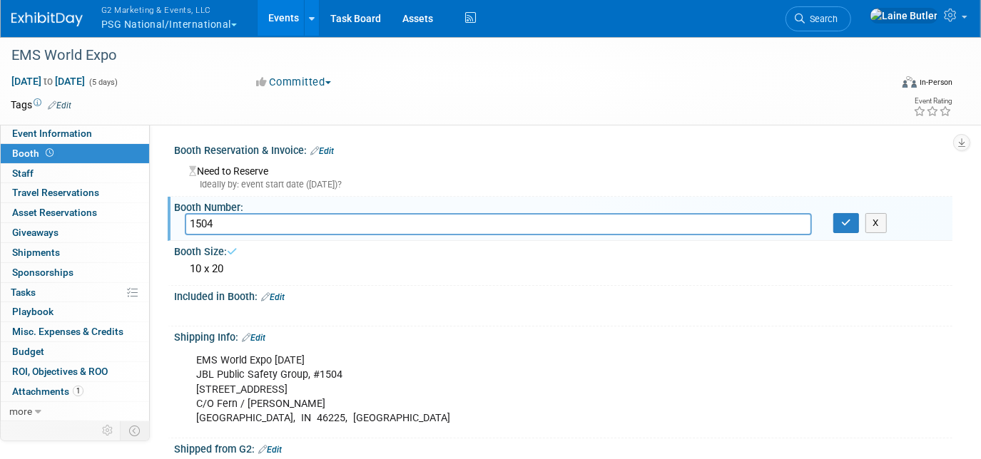
click at [844, 212] on div "Booth Number:" at bounding box center [563, 206] width 778 height 18
click at [844, 222] on icon "button" at bounding box center [846, 222] width 10 height 9
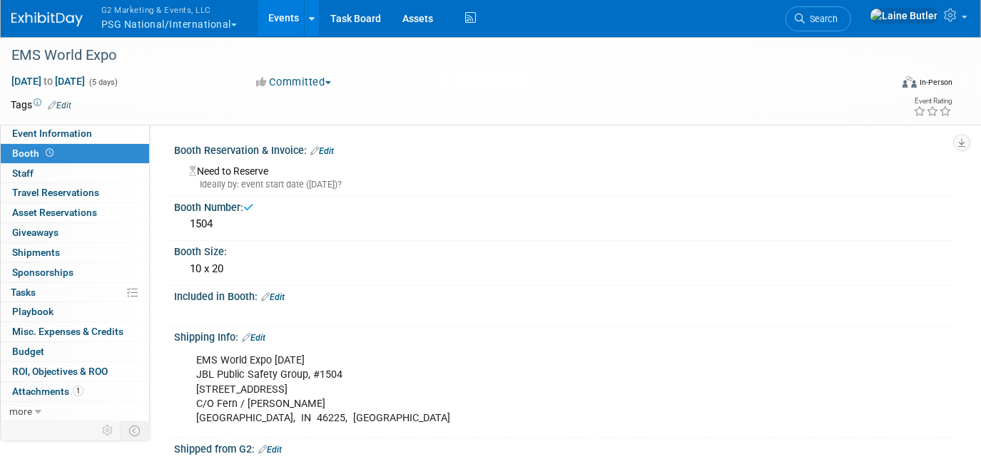
click at [325, 150] on link "Edit" at bounding box center [322, 151] width 24 height 10
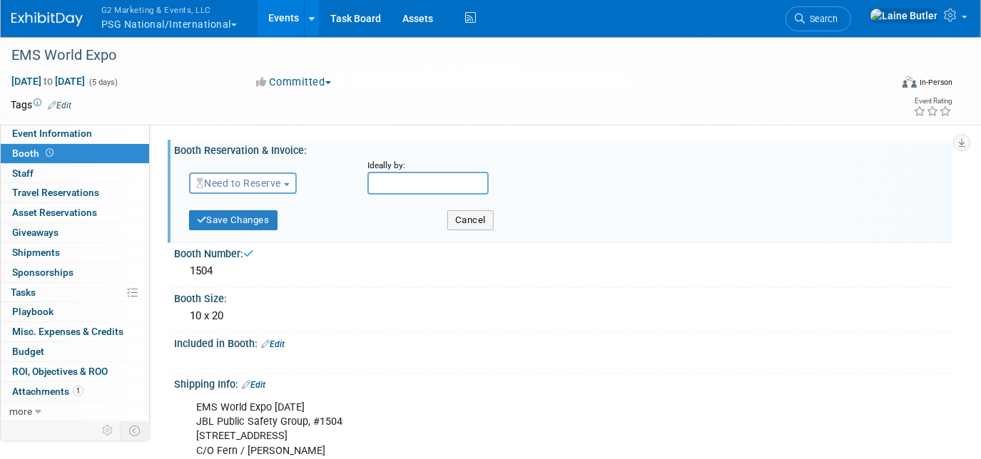
click at [263, 179] on span "Need to Reserve" at bounding box center [238, 183] width 85 height 11
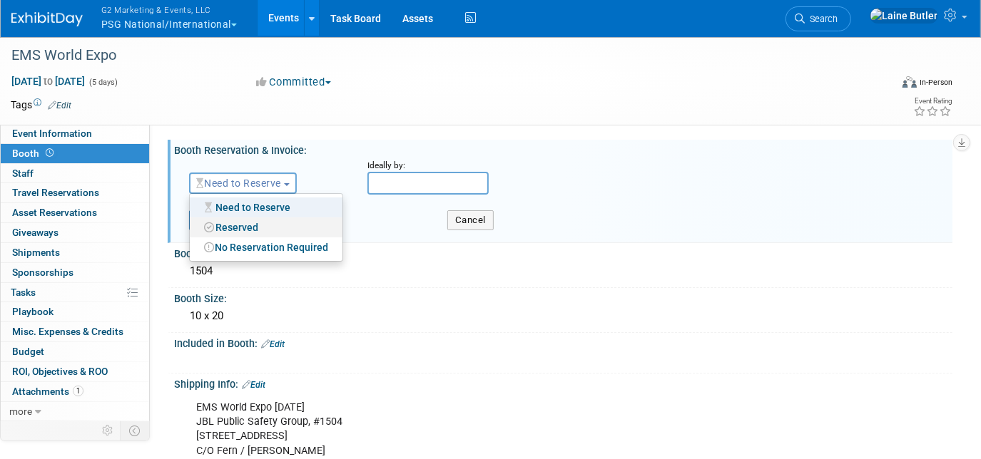
click at [239, 224] on link "Reserved" at bounding box center [266, 228] width 153 height 20
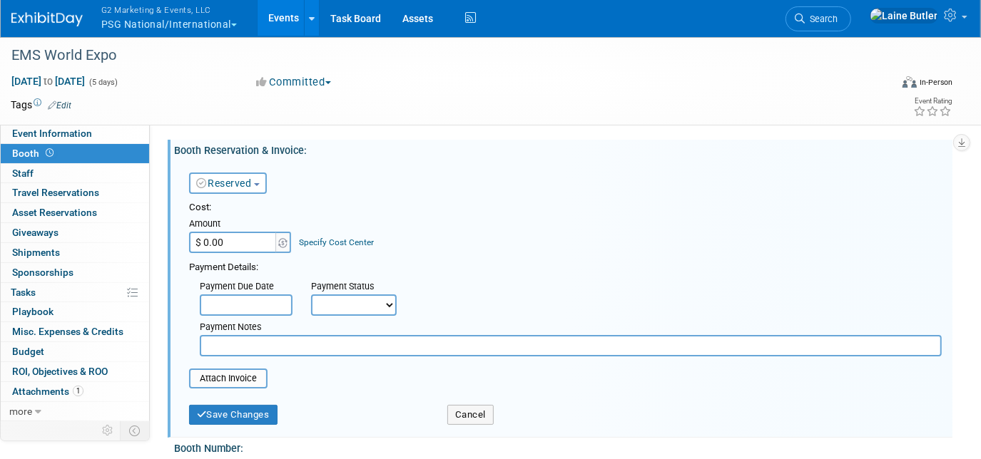
click at [251, 396] on div "Save Changes" at bounding box center [307, 410] width 258 height 29
click at [249, 405] on button "Save Changes" at bounding box center [233, 415] width 88 height 20
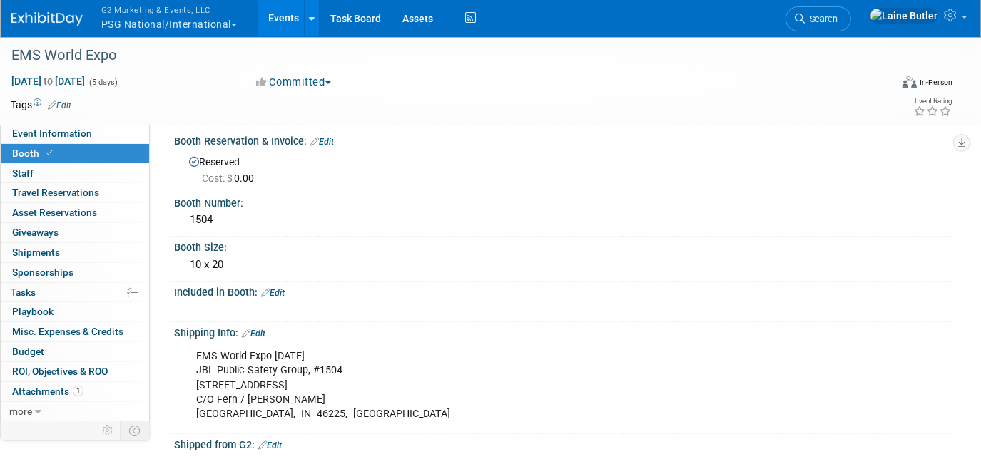
scroll to position [1, 0]
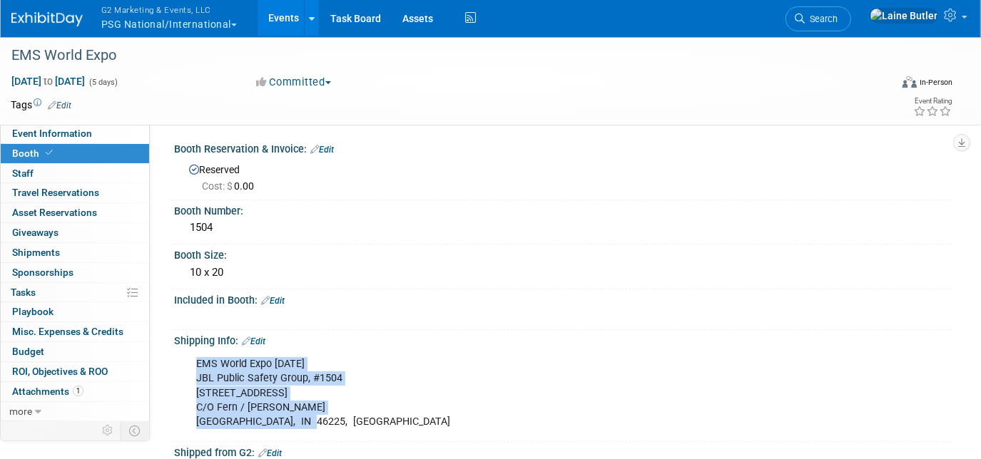
drag, startPoint x: 300, startPoint y: 418, endPoint x: 183, endPoint y: 362, distance: 130.2
click at [183, 362] on div "EMS World Expo Oct 2025 JBL Public Safety Group, #1504 1147 S White River Pkwy …" at bounding box center [563, 392] width 778 height 91
copy div "EMS World Expo Oct 2025 JBL Public Safety Group, #1504 1147 S White River Pkwy …"
click at [180, 21] on button "G2 Marketing & Events, LLC PSG National/International" at bounding box center [177, 18] width 155 height 37
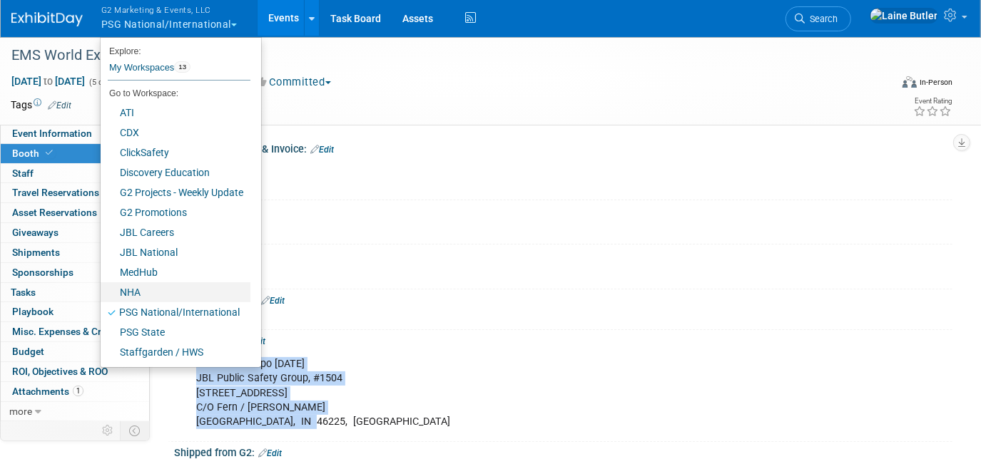
click at [163, 290] on link "NHA" at bounding box center [176, 292] width 150 height 20
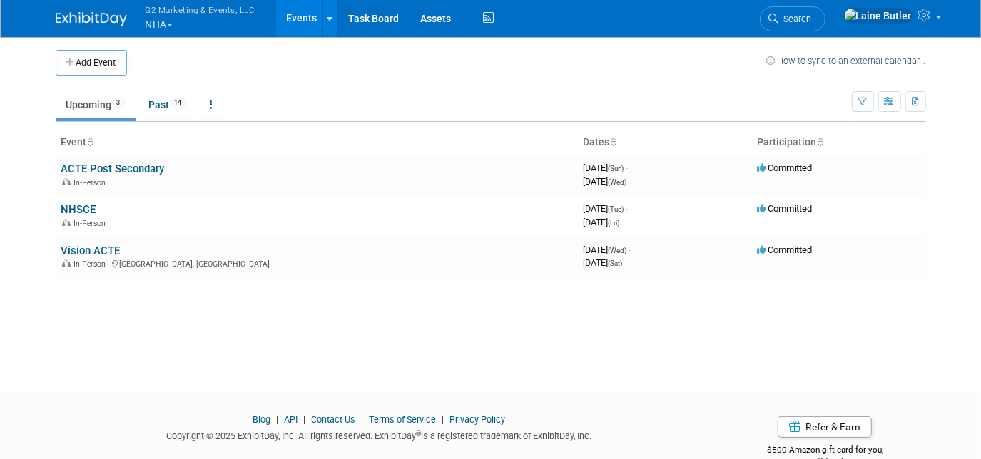
click at [120, 168] on link "ACTE Post Secondary" at bounding box center [112, 169] width 103 height 13
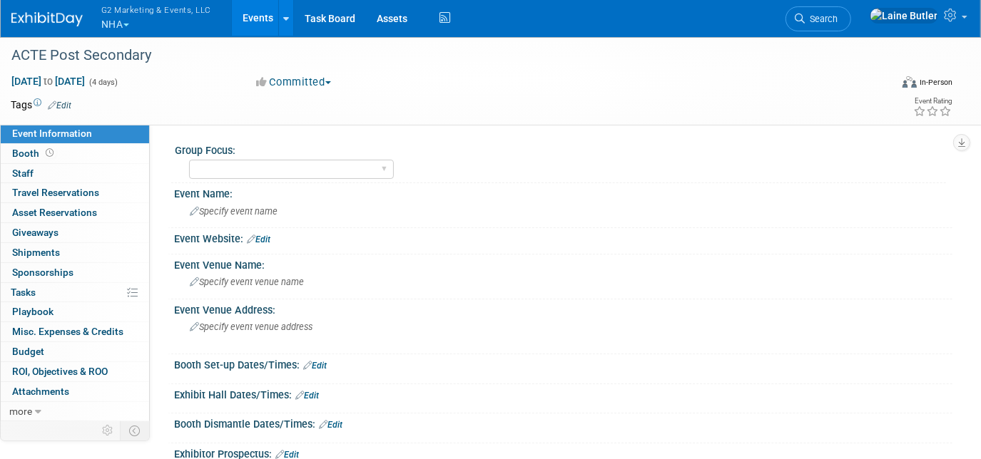
click at [71, 165] on link "0 Staff 0" at bounding box center [75, 173] width 148 height 19
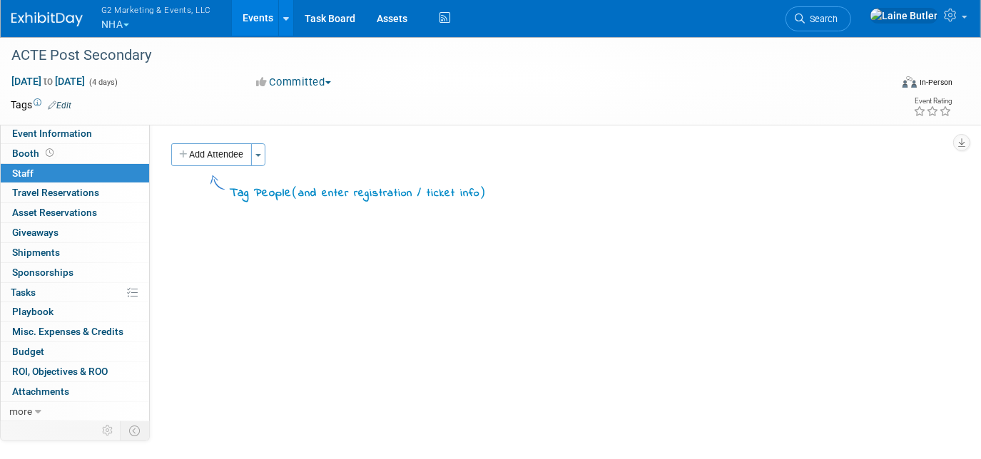
click at [72, 154] on link "Booth" at bounding box center [75, 153] width 148 height 19
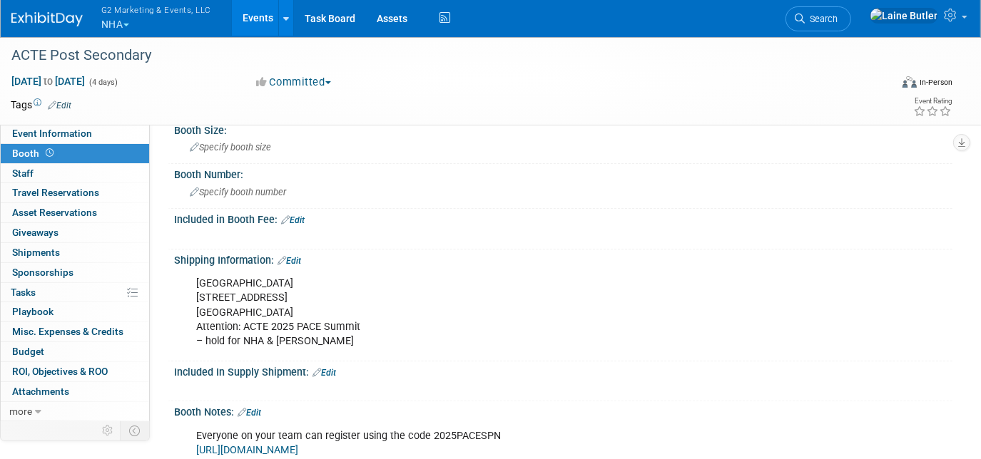
scroll to position [78, 0]
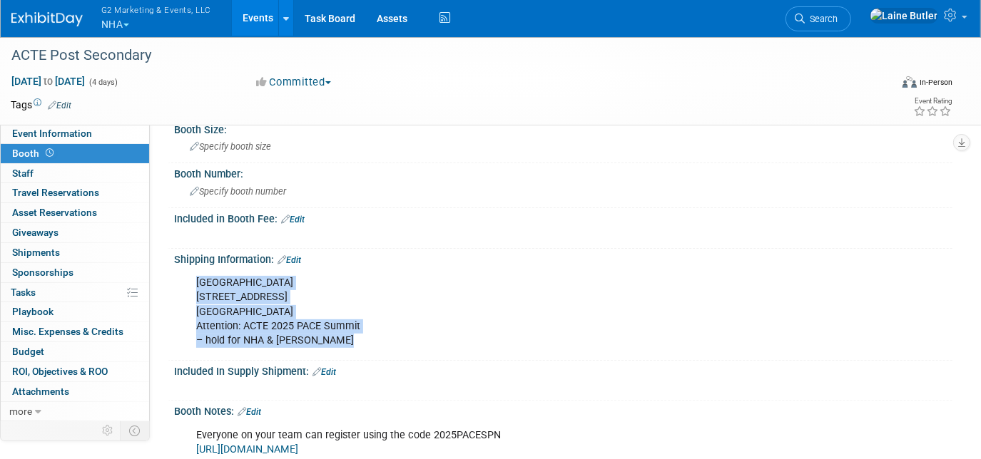
drag, startPoint x: 346, startPoint y: 339, endPoint x: 192, endPoint y: 285, distance: 163.3
click at [192, 285] on div "[GEOGRAPHIC_DATA] [STREET_ADDRESS] Attention: ACTE 2025 PACE Summit – hold for …" at bounding box center [493, 312] width 615 height 86
copy div "[GEOGRAPHIC_DATA] [STREET_ADDRESS] Attention: ACTE 2025 PACE Summit – hold for …"
click at [307, 348] on div "[GEOGRAPHIC_DATA] [STREET_ADDRESS] Attention: ACTE 2025 PACE Summit – hold for …" at bounding box center [493, 312] width 615 height 86
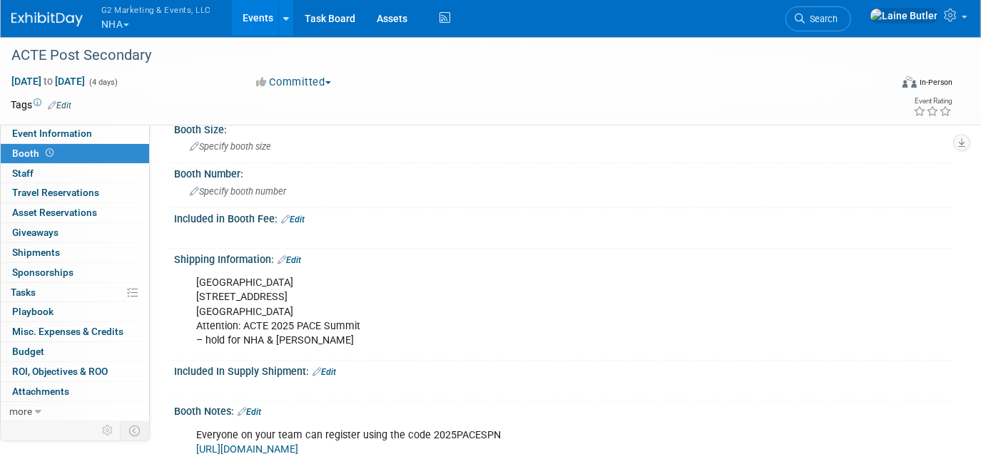
click at [298, 257] on link "Edit" at bounding box center [289, 260] width 24 height 10
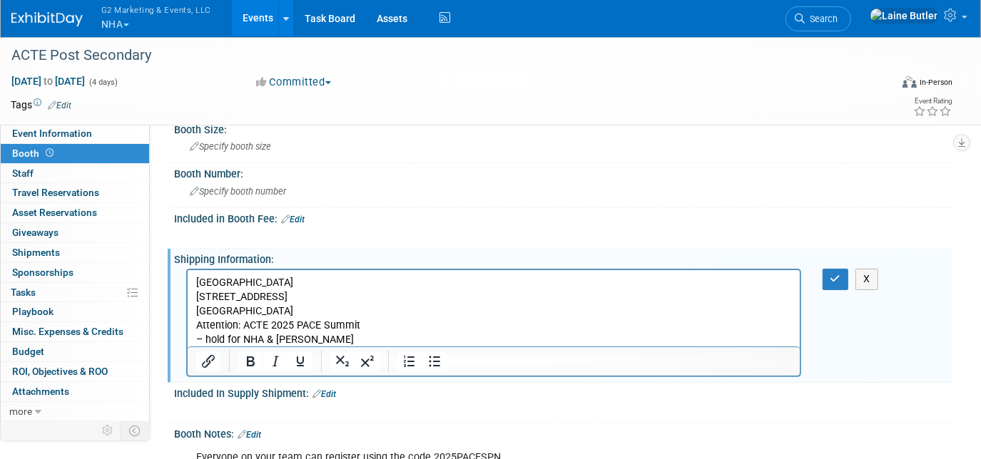
scroll to position [0, 0]
drag, startPoint x: 348, startPoint y: 344, endPoint x: 191, endPoint y: 322, distance: 158.4
click at [191, 322] on html "[GEOGRAPHIC_DATA] [STREET_ADDRESS] Attention: ACTE 2025 PACE Summit – hold for …" at bounding box center [493, 308] width 612 height 77
copy p "Attention: ACTE 2025 PACE Summit – hold for NHA & [PERSON_NAME]"
click at [199, 284] on p "[GEOGRAPHIC_DATA] [STREET_ADDRESS] Attention: ACTE 2025 PACE Summit – hold for …" at bounding box center [492, 311] width 595 height 71
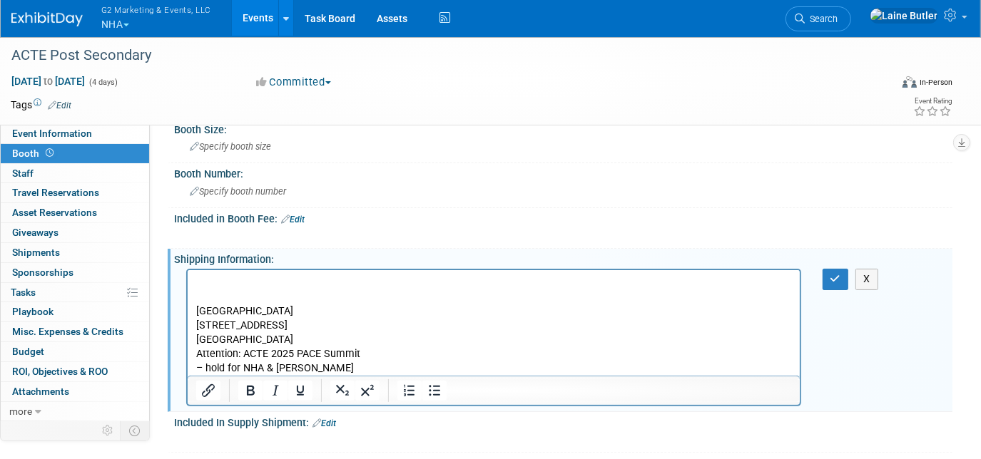
click at [199, 284] on p "Rich Text Area. Press ALT-0 for help." at bounding box center [492, 283] width 595 height 14
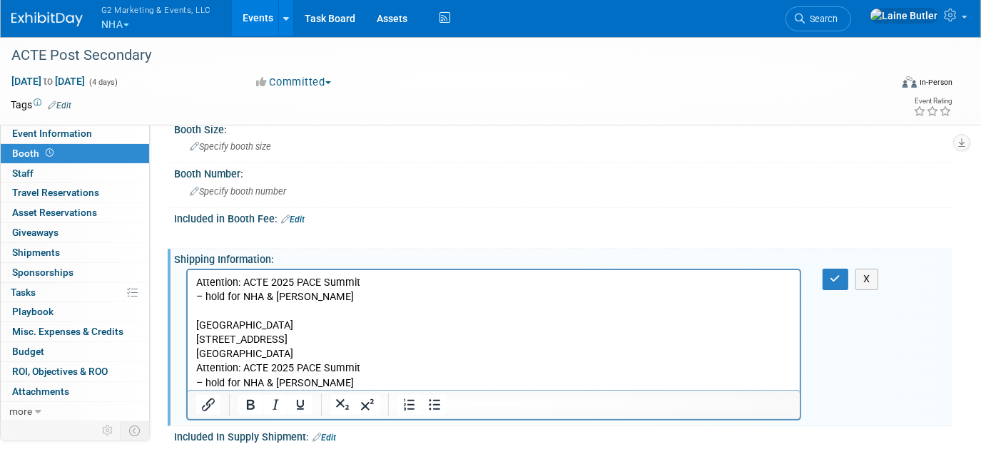
click at [197, 328] on p "[GEOGRAPHIC_DATA] [STREET_ADDRESS] Attention: ACTE 2025 PACE Summit – hold for …" at bounding box center [492, 354] width 595 height 71
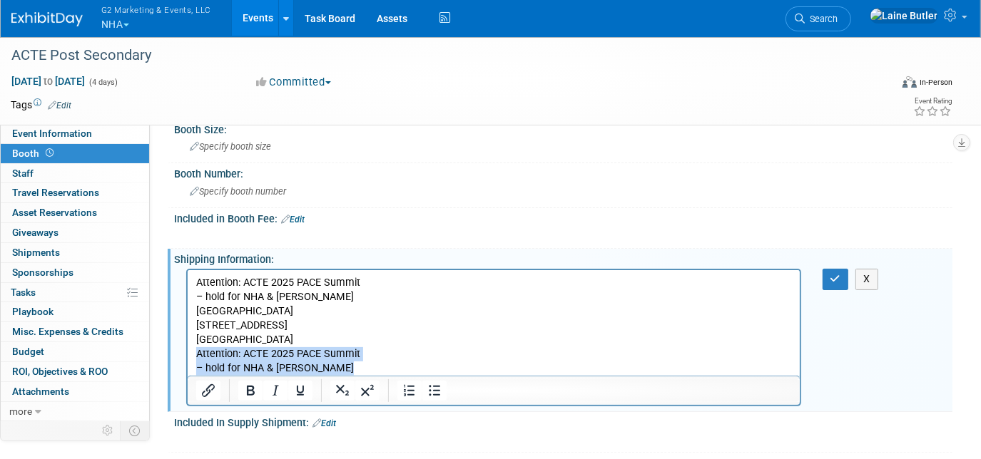
drag, startPoint x: 347, startPoint y: 372, endPoint x: 362, endPoint y: 623, distance: 252.2
click at [187, 357] on html "Attention: ACTE 2025 PACE Summit – hold for NHA & [PERSON_NAME][GEOGRAPHIC_DATA…" at bounding box center [493, 323] width 612 height 106
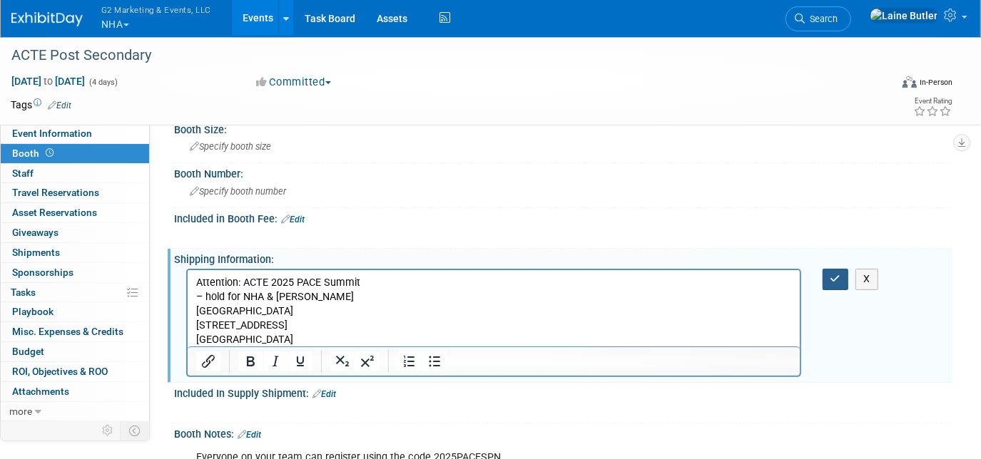
click at [836, 274] on icon "button" at bounding box center [835, 279] width 11 height 10
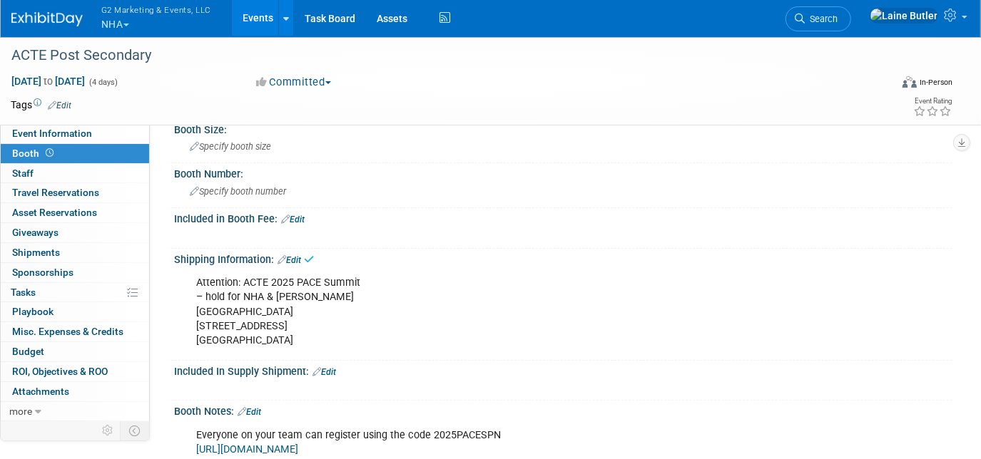
drag, startPoint x: 293, startPoint y: 329, endPoint x: 158, endPoint y: 288, distance: 141.7
click at [158, 288] on div "Group Focus: National Healthcareer Association Ascend Healthcare Workforce Solu…" at bounding box center [551, 193] width 802 height 295
drag, startPoint x: 158, startPoint y: 288, endPoint x: 369, endPoint y: 371, distance: 226.7
click at [369, 371] on div "Included In Supply Shipment: Edit" at bounding box center [563, 370] width 778 height 19
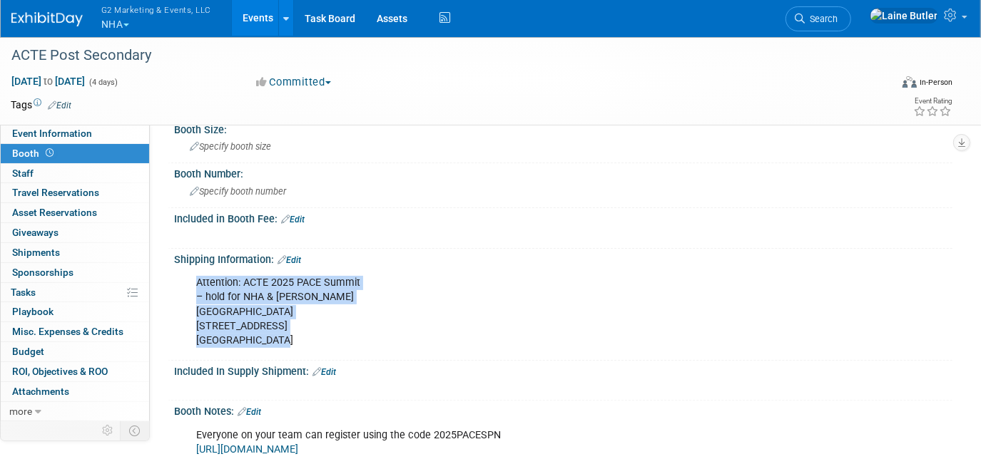
drag, startPoint x: 280, startPoint y: 339, endPoint x: 180, endPoint y: 282, distance: 114.4
click at [180, 282] on div "Attention: ACTE 2025 PACE Summit – hold for NHA & [PERSON_NAME][GEOGRAPHIC_DATA…" at bounding box center [563, 310] width 778 height 91
copy div "Attention: ACTE 2025 PACE Summit – hold for NHA & [PERSON_NAME][GEOGRAPHIC_DATA…"
click at [66, 130] on span "Event Information" at bounding box center [52, 133] width 80 height 11
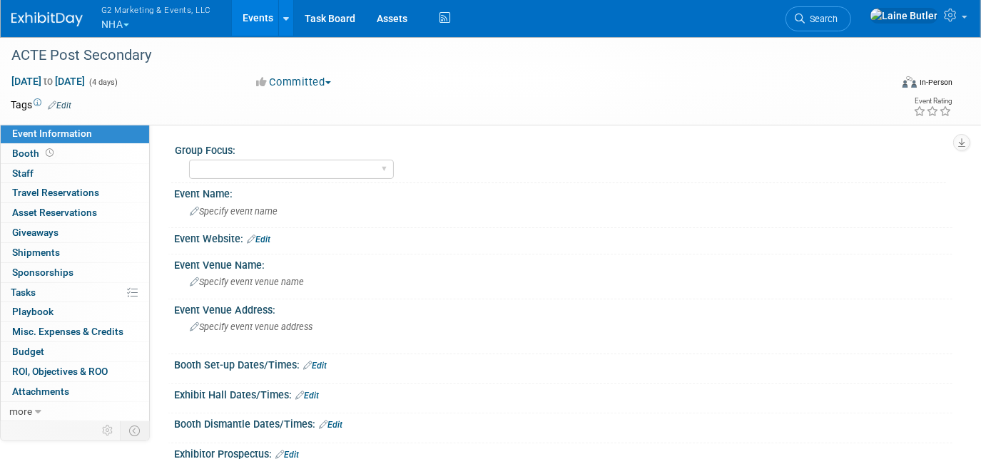
scroll to position [92, 0]
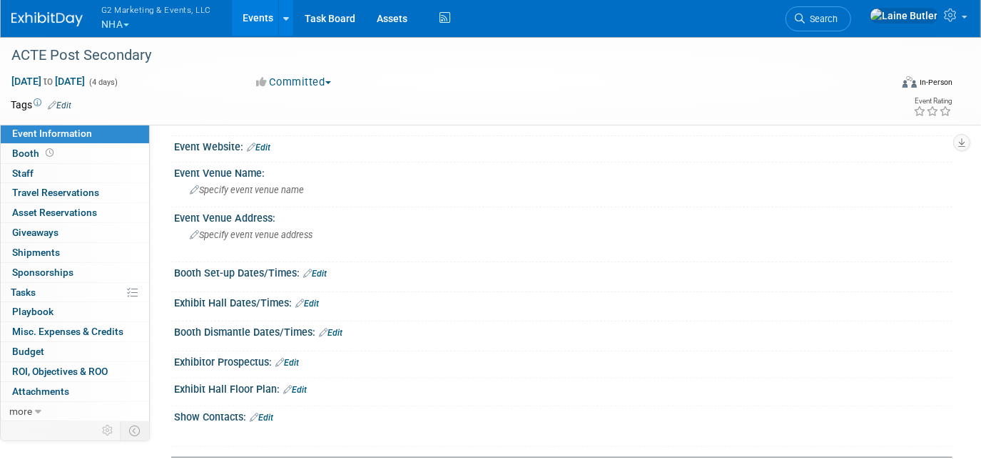
click at [258, 236] on span "Specify event venue address" at bounding box center [251, 235] width 123 height 11
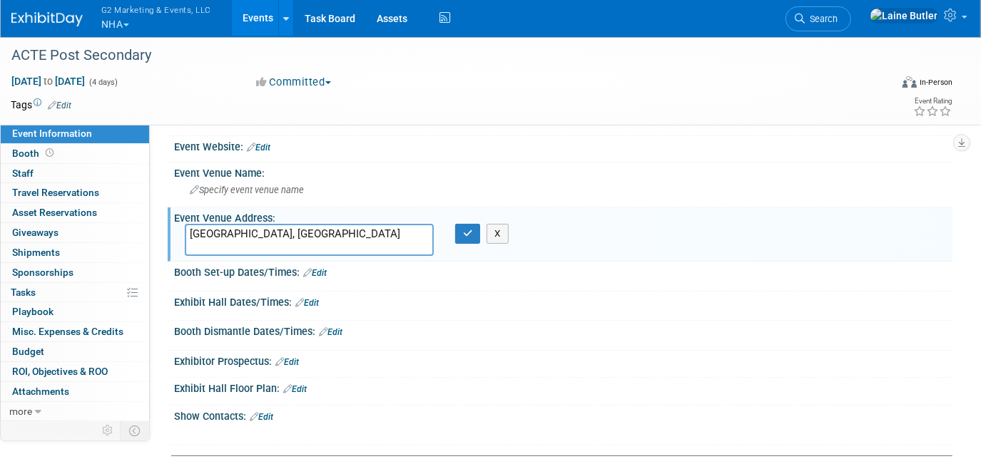
type textarea "[GEOGRAPHIC_DATA], [GEOGRAPHIC_DATA]"
click at [467, 230] on icon "button" at bounding box center [468, 233] width 10 height 9
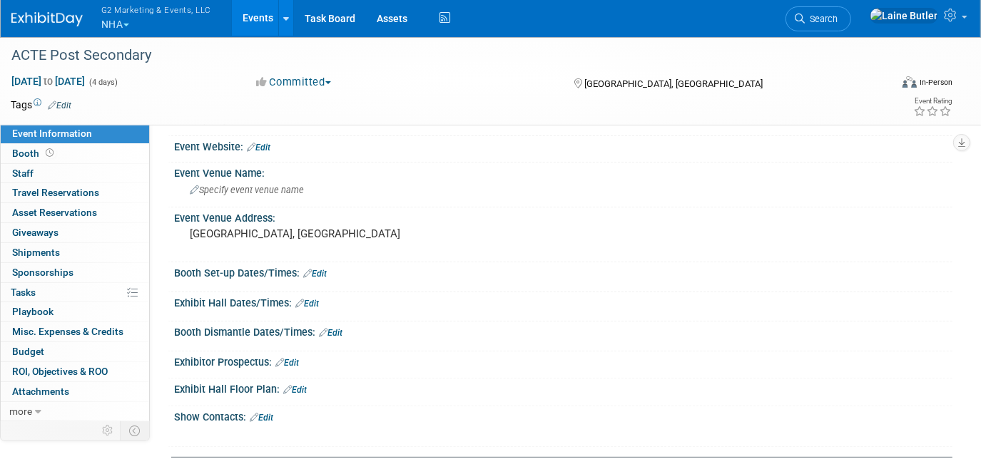
click at [243, 224] on div "[GEOGRAPHIC_DATA], [GEOGRAPHIC_DATA]" at bounding box center [336, 240] width 303 height 33
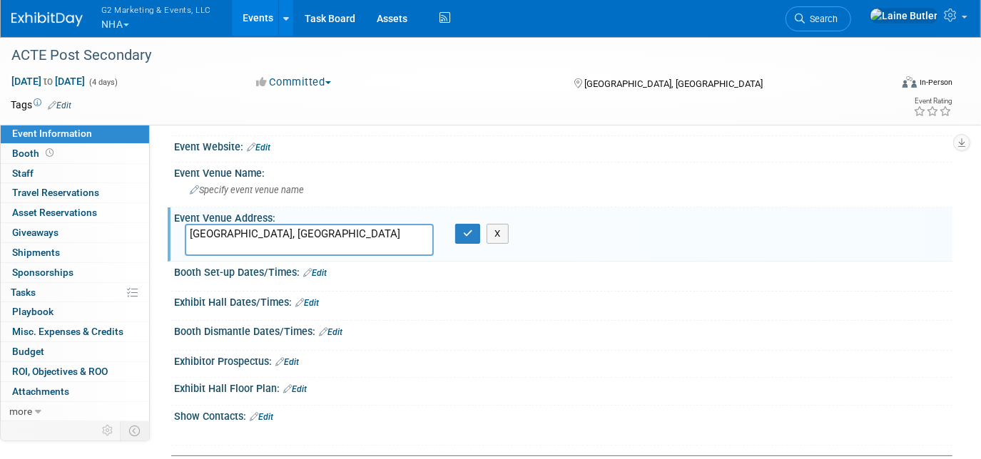
drag, startPoint x: 213, startPoint y: 230, endPoint x: 131, endPoint y: 237, distance: 82.3
click at [131, 237] on div "Event Information Event Info Booth Booth 0 Staff 0 Staff 0 Travel Reservations …" at bounding box center [490, 323] width 981 height 759
type textarea "[STREET_ADDRESS]"
click at [467, 229] on icon "button" at bounding box center [468, 233] width 10 height 9
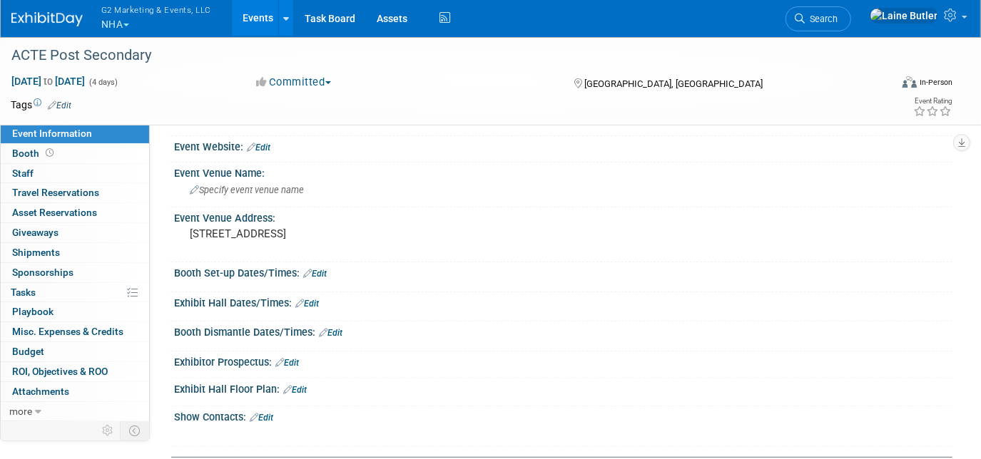
click at [307, 183] on div "Specify event venue name" at bounding box center [563, 190] width 757 height 22
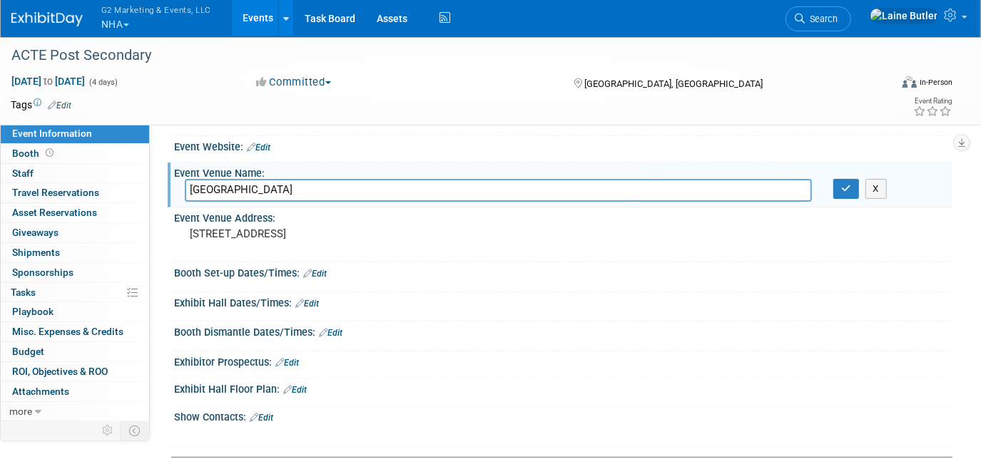
type input "[GEOGRAPHIC_DATA]"
click at [848, 185] on icon "button" at bounding box center [846, 188] width 10 height 9
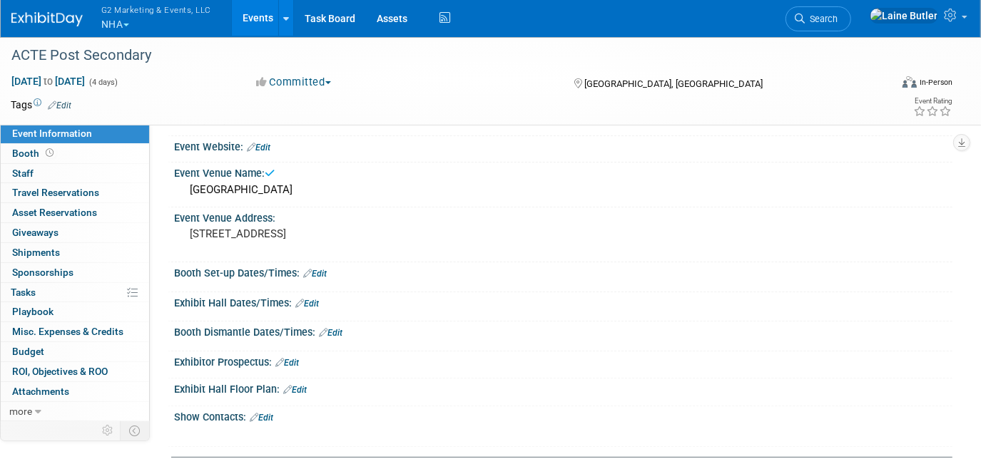
click at [262, 148] on link "Edit" at bounding box center [259, 148] width 24 height 10
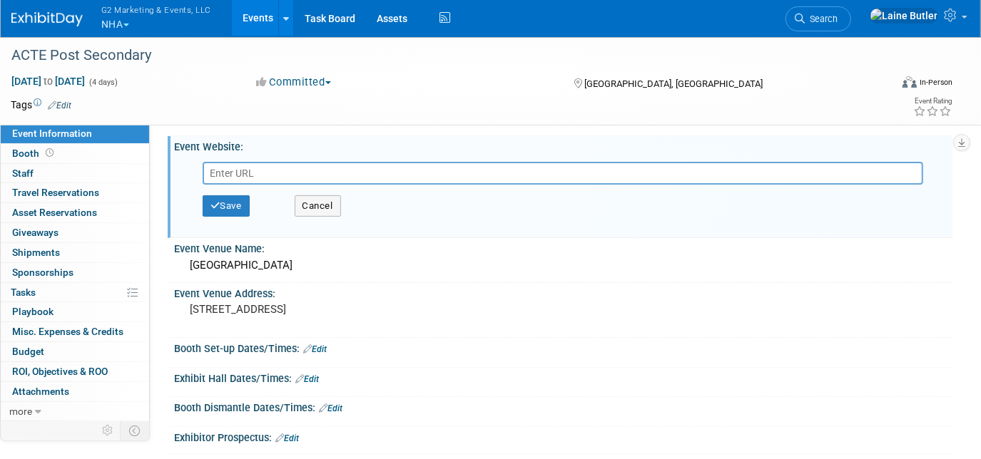
paste input "[URL][DOMAIN_NAME]"
type input "[URL][DOMAIN_NAME]"
click at [225, 200] on button "Save" at bounding box center [226, 205] width 47 height 21
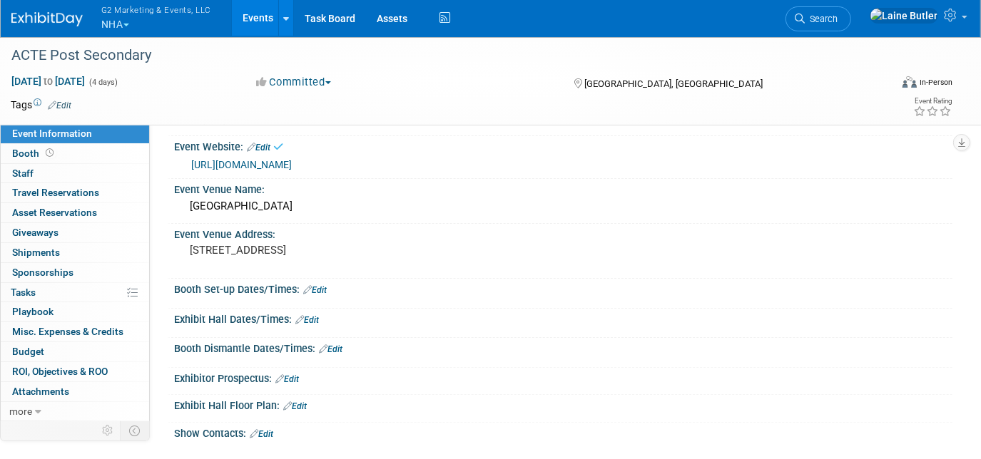
scroll to position [0, 0]
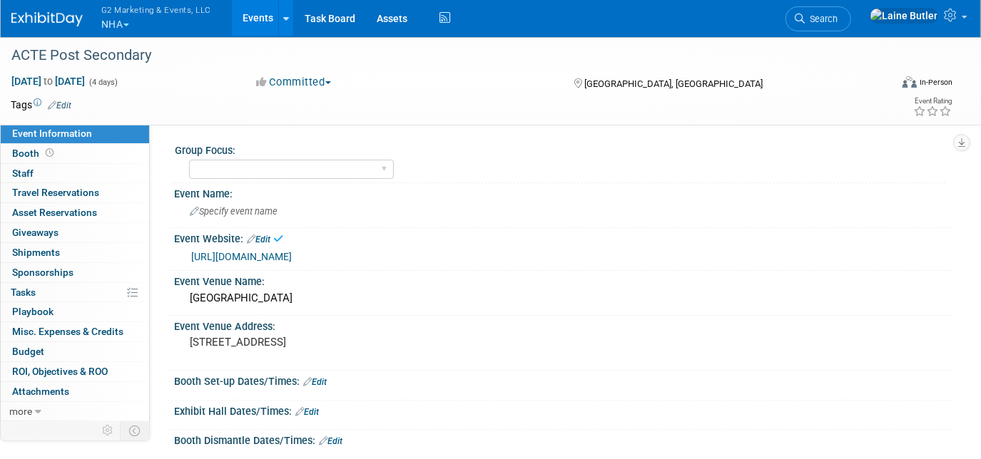
click at [205, 168] on select "National Healthcareer Association Ascend Healthcare Workforce Solutions StaffGa…" at bounding box center [291, 169] width 205 height 19
select select "National Healthcareer Association"
click at [189, 160] on select "National Healthcareer Association Ascend Healthcare Workforce Solutions StaffGa…" at bounding box center [291, 169] width 205 height 19
click at [497, 192] on div "Event Name:" at bounding box center [563, 192] width 778 height 18
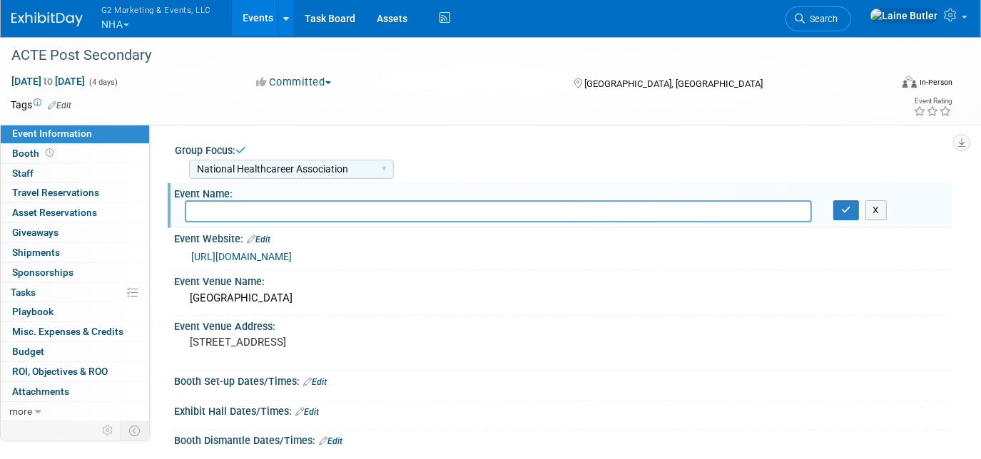
click at [774, 312] on div "Event Venue Name: [GEOGRAPHIC_DATA]" at bounding box center [560, 293] width 784 height 45
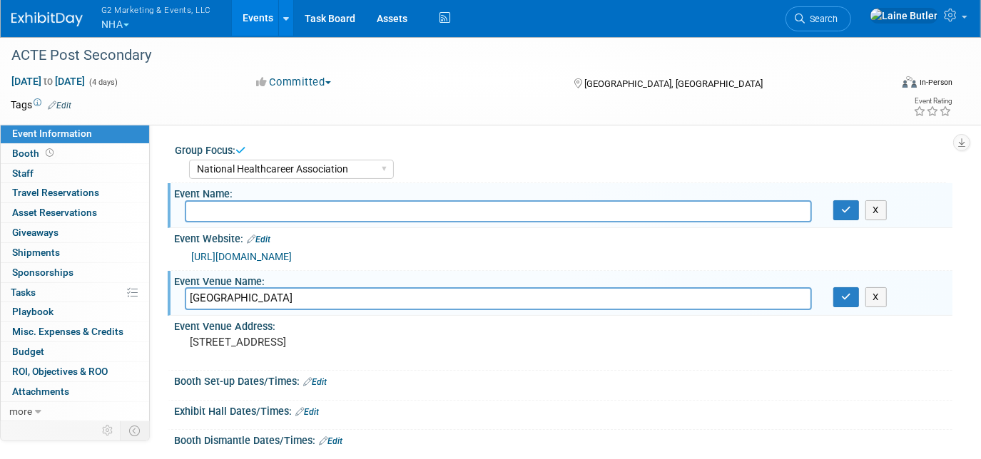
click at [543, 209] on input "text" at bounding box center [498, 211] width 627 height 22
paste input "ACTE’s Postsecondary CTE Summit Future Ready: The New Era of Postsecondary CTE"
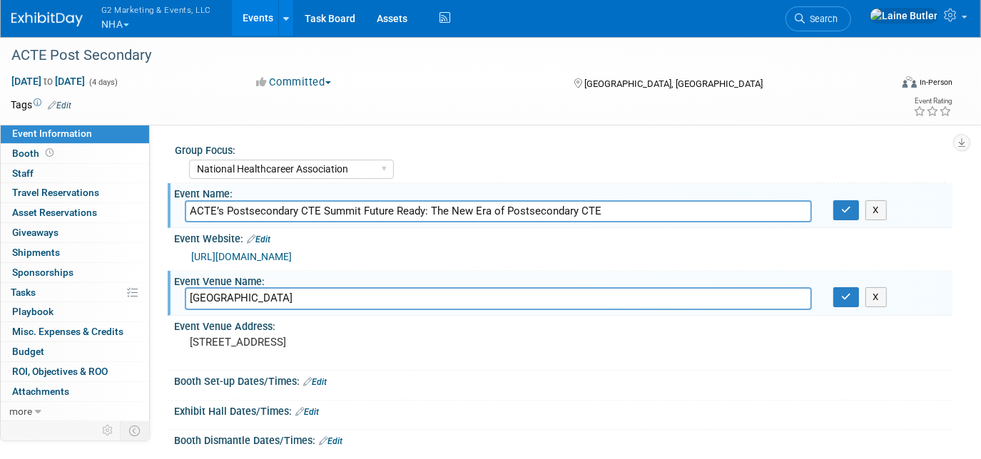
type input "ACTE’s Postsecondary CTE Summit Future Ready: The New Era of Postsecondary CTE"
click at [842, 295] on icon "button" at bounding box center [846, 296] width 10 height 9
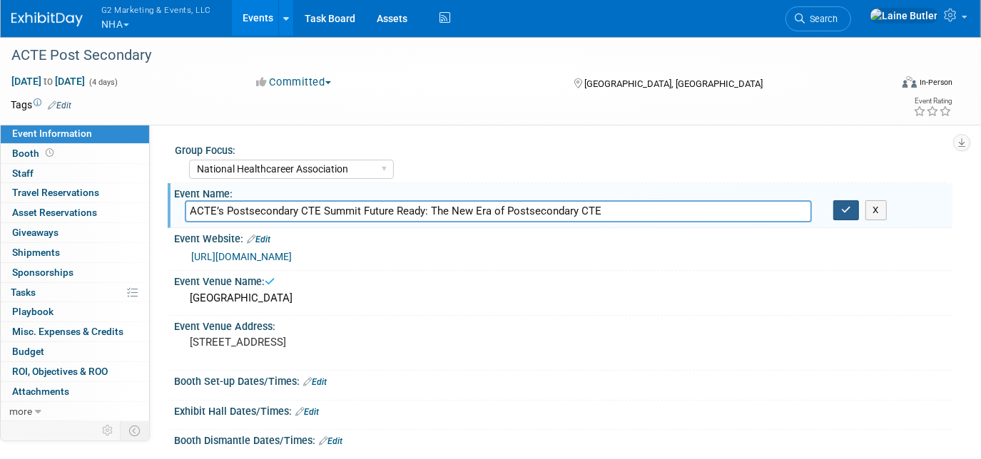
click at [841, 207] on icon "button" at bounding box center [846, 209] width 10 height 9
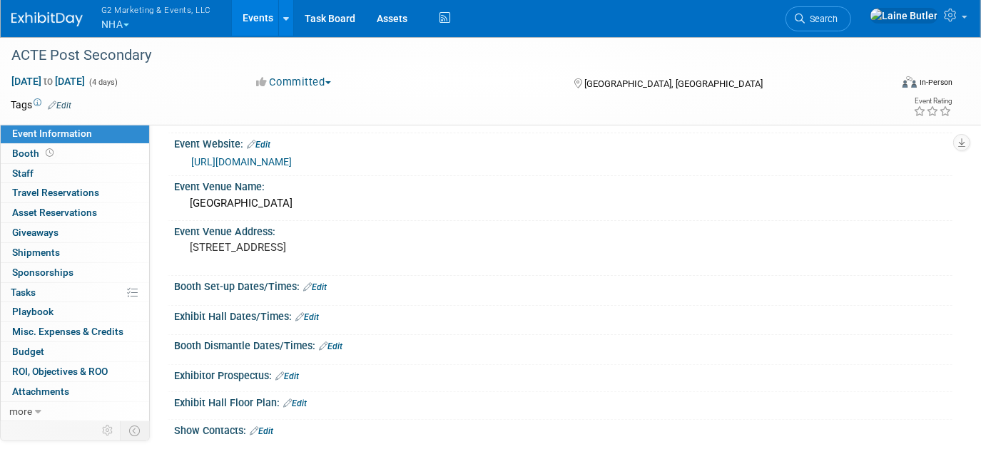
scroll to position [97, 0]
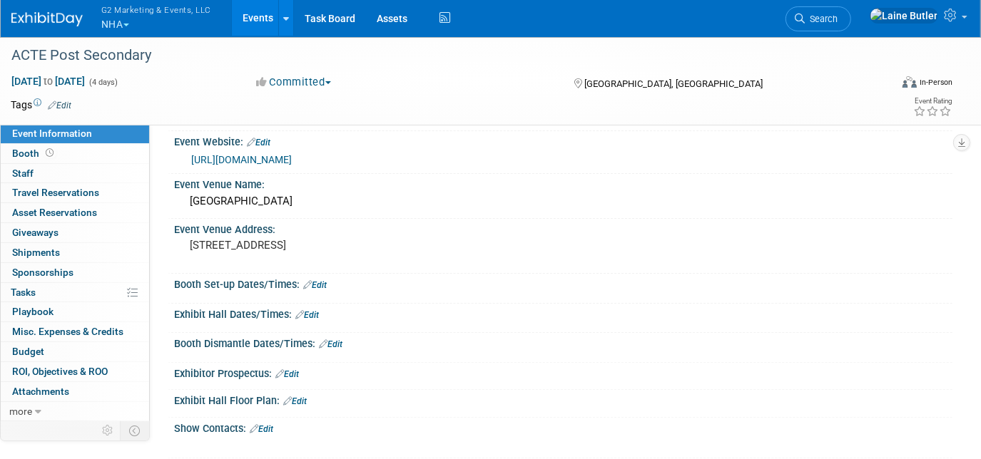
click at [293, 205] on div "[GEOGRAPHIC_DATA]" at bounding box center [563, 201] width 757 height 22
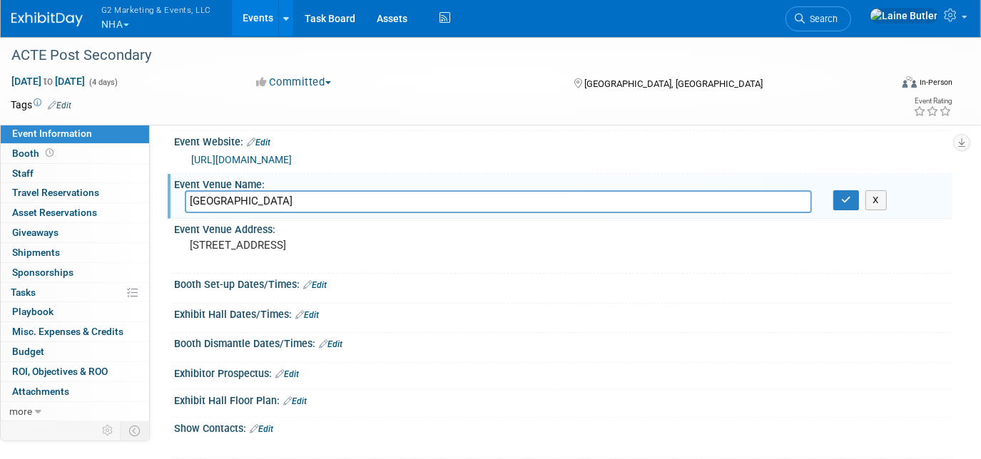
drag, startPoint x: 292, startPoint y: 205, endPoint x: 185, endPoint y: 207, distance: 107.0
click at [185, 207] on input "[GEOGRAPHIC_DATA]" at bounding box center [498, 201] width 627 height 22
click at [842, 195] on icon "button" at bounding box center [846, 199] width 10 height 9
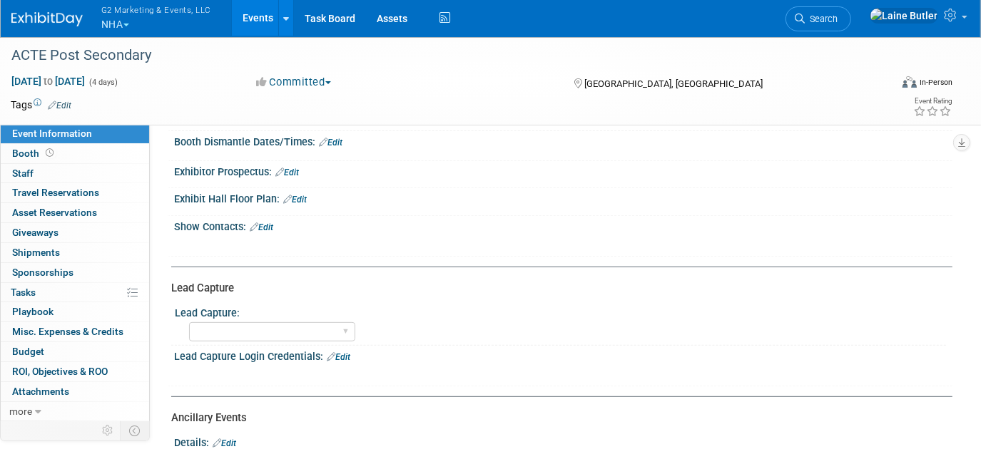
scroll to position [300, 0]
click at [86, 150] on link "Booth" at bounding box center [75, 153] width 148 height 19
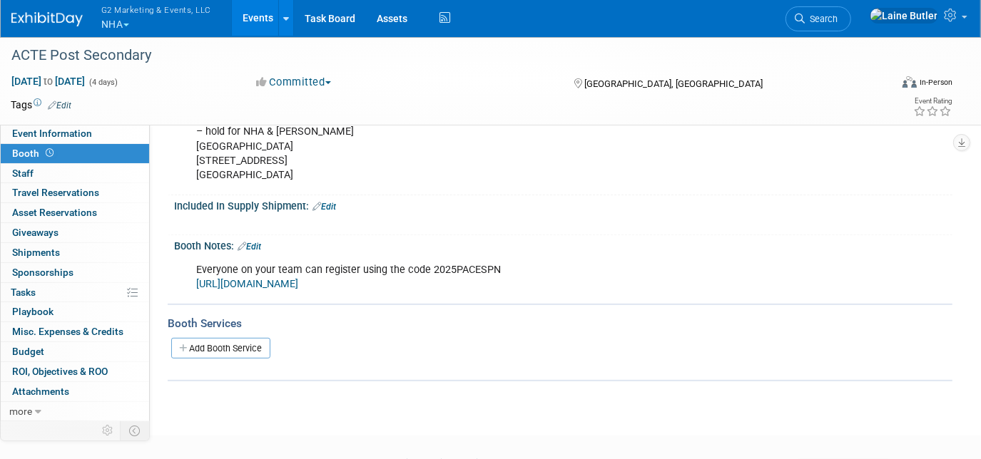
scroll to position [261, 0]
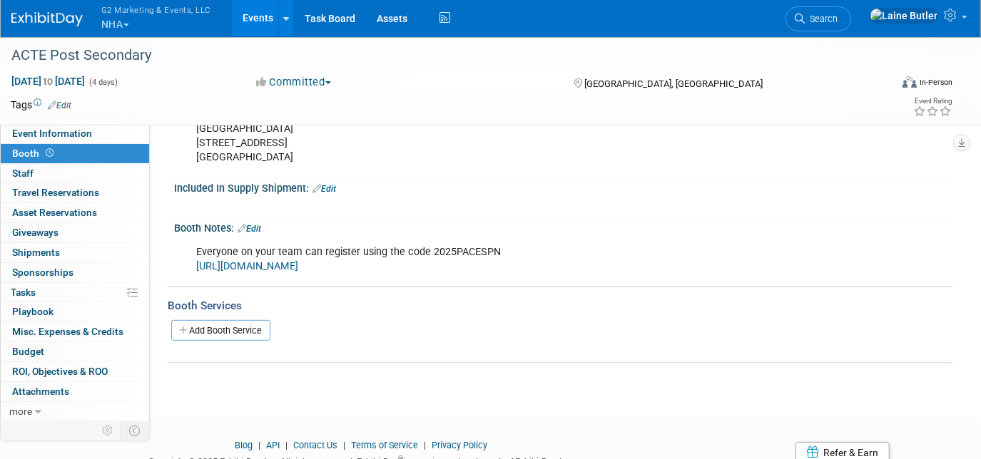
drag, startPoint x: 614, startPoint y: 267, endPoint x: 175, endPoint y: 243, distance: 439.2
click at [175, 243] on div "Everyone on your team can register using the code 2025PACESPN [URL][DOMAIN_NAME…" at bounding box center [563, 259] width 778 height 48
copy div "Everyone on your team can register using the code 2025PACESPN [URL][DOMAIN_NAME]"
